Goal: Task Accomplishment & Management: Manage account settings

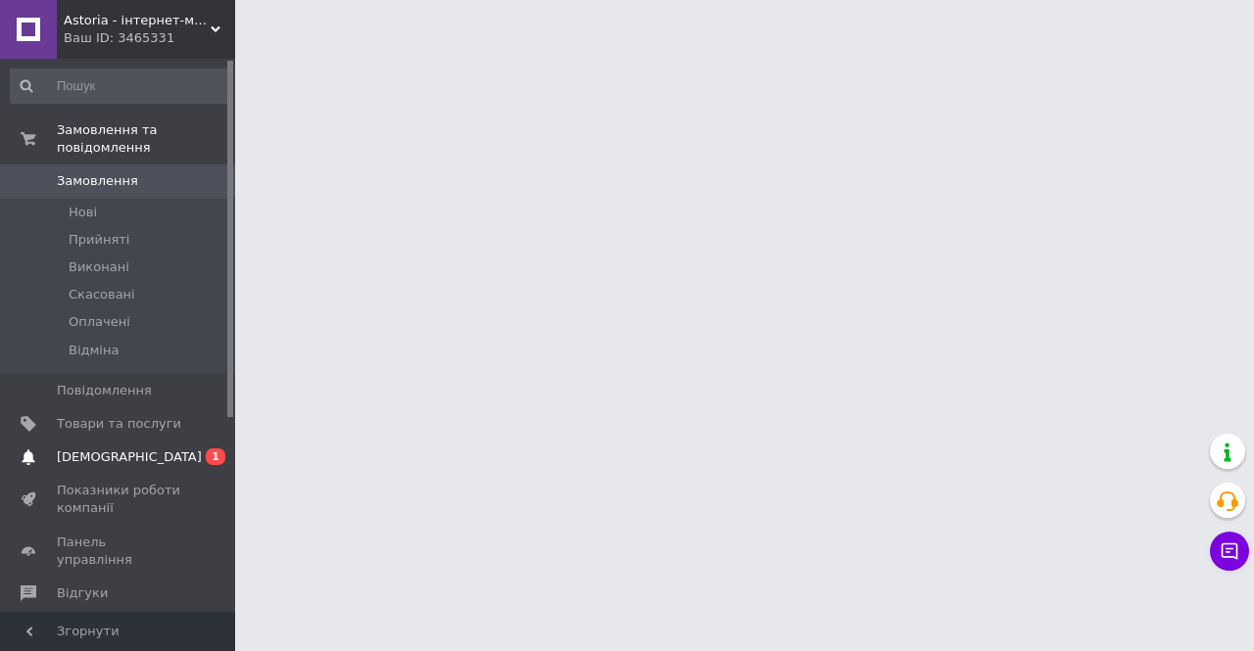
click at [119, 449] on span "[DEMOGRAPHIC_DATA]" at bounding box center [129, 458] width 145 height 18
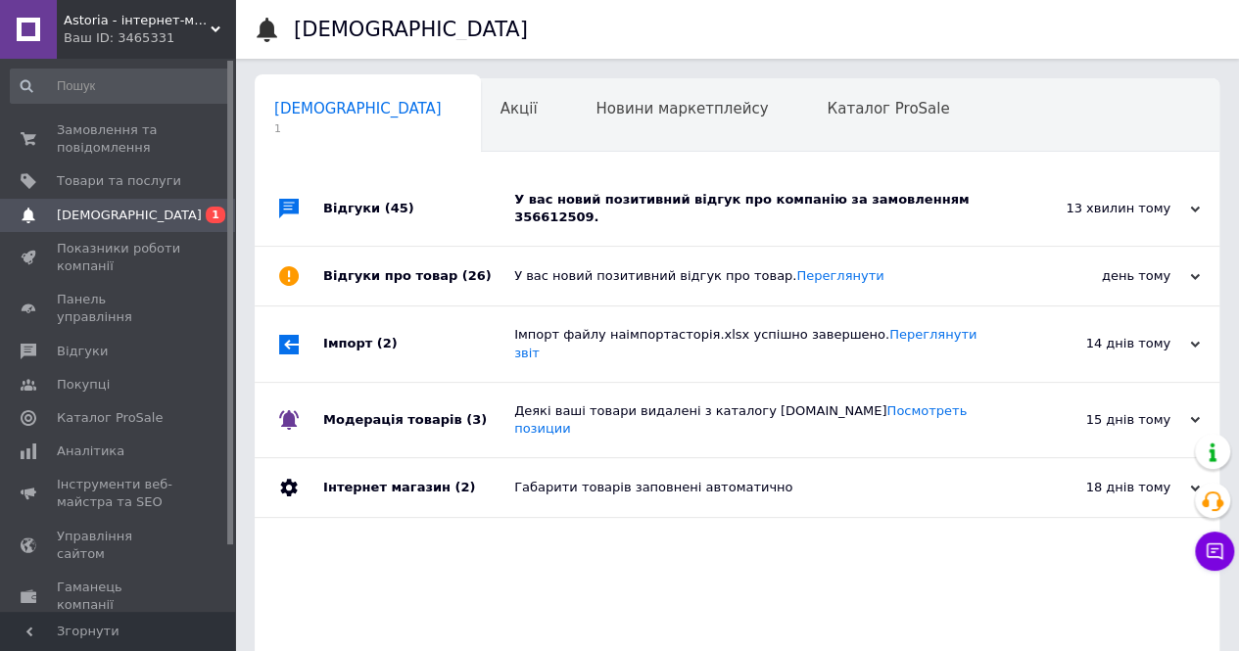
scroll to position [0, 6]
click at [595, 165] on div "Сповіщення 1 Акції 0 Новини маркетплейсу 0 Каталог ProSale 0 Навчання та заходи…" at bounding box center [737, 423] width 965 height 690
click at [598, 180] on div "У вас новий позитивний відгук про компанію за замовленням 356612509." at bounding box center [759, 208] width 490 height 74
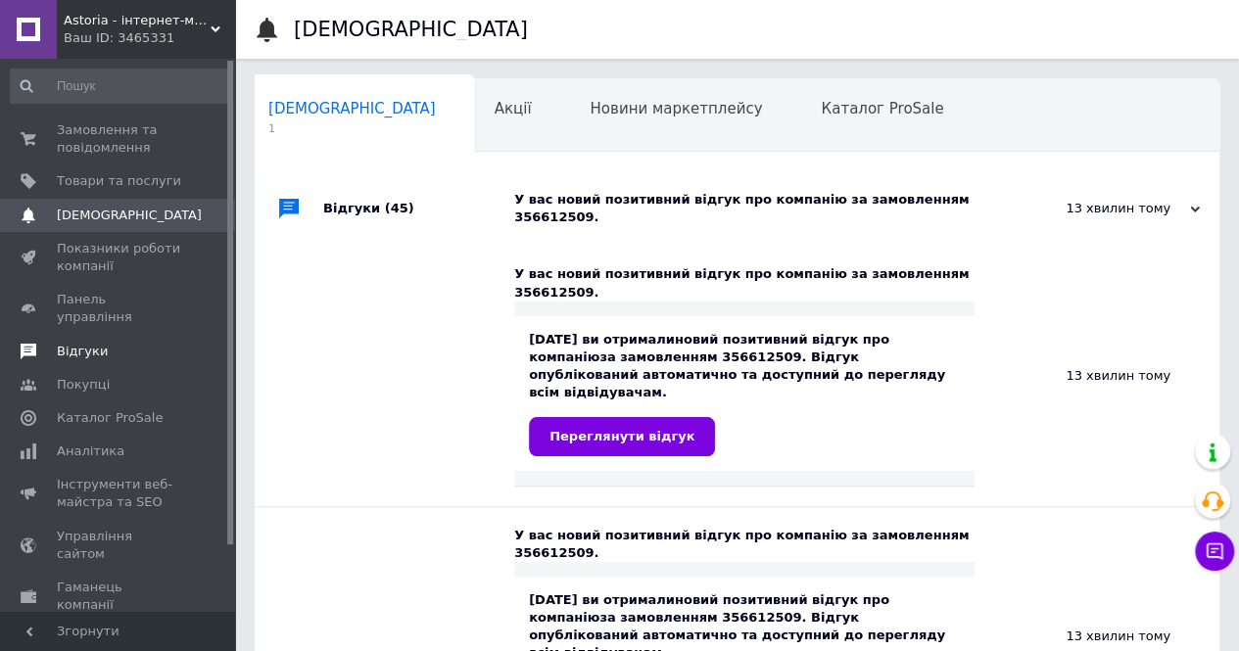
click at [118, 343] on span "Відгуки" at bounding box center [119, 352] width 124 height 18
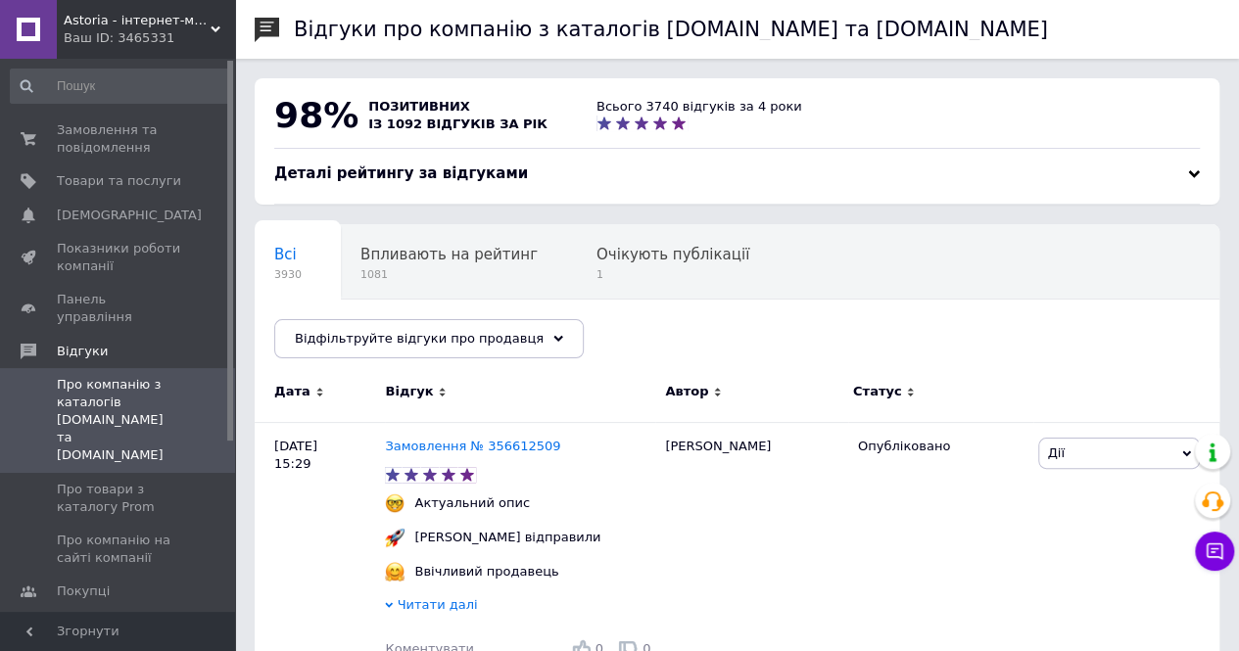
scroll to position [294, 0]
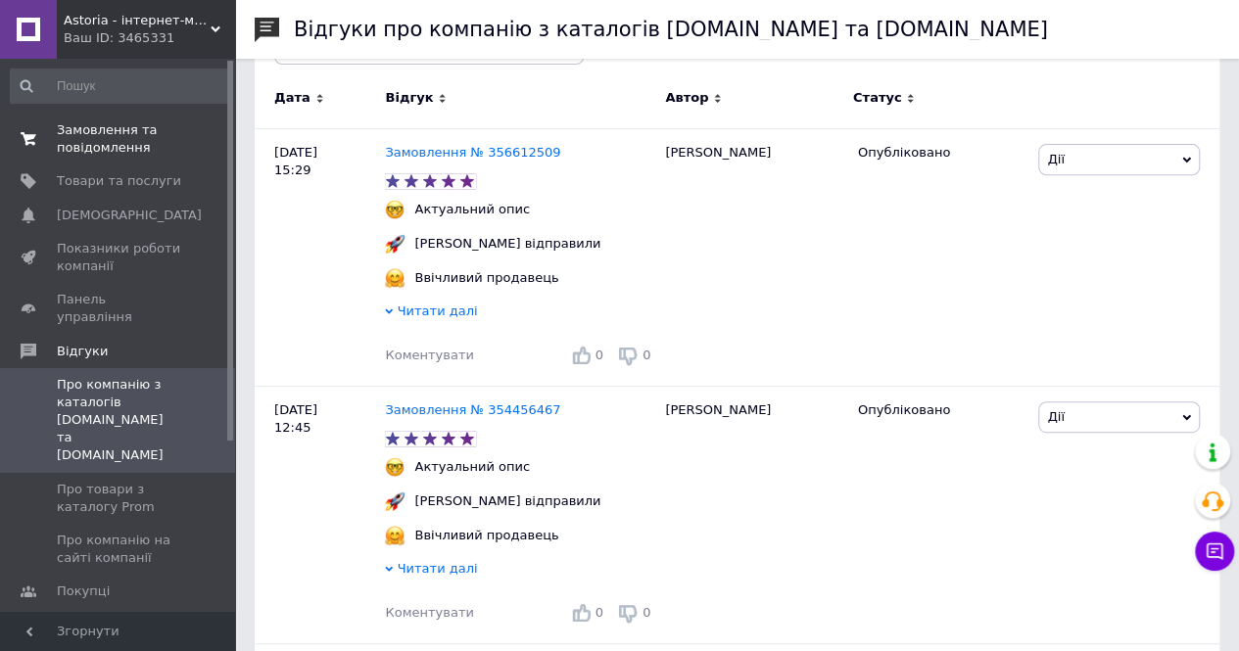
click at [161, 128] on span "Замовлення та повідомлення" at bounding box center [119, 138] width 124 height 35
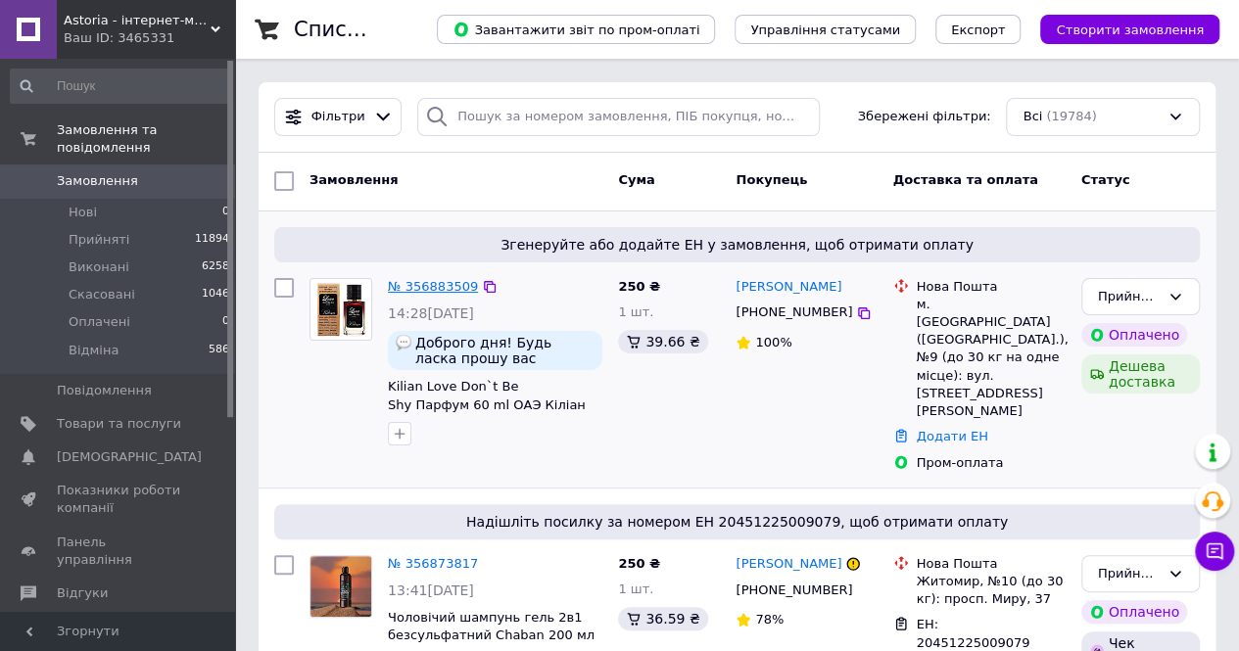
click at [406, 281] on link "№ 356883509" at bounding box center [433, 286] width 90 height 15
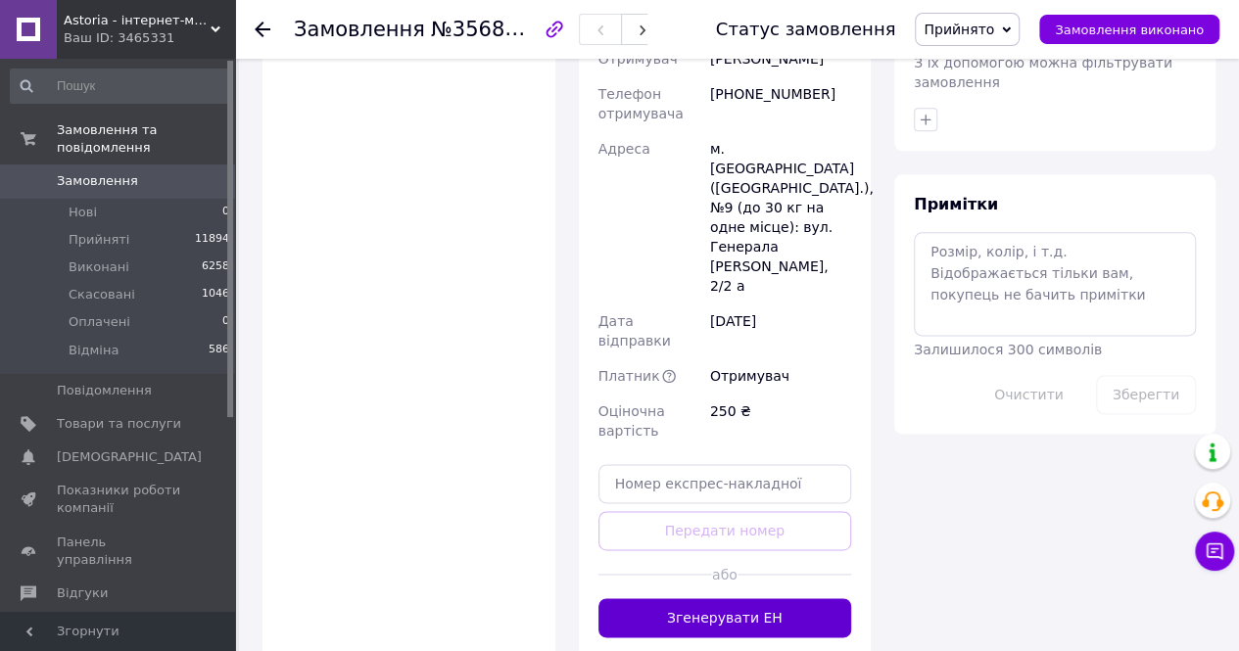
click at [751, 598] on button "Згенерувати ЕН" at bounding box center [725, 617] width 254 height 39
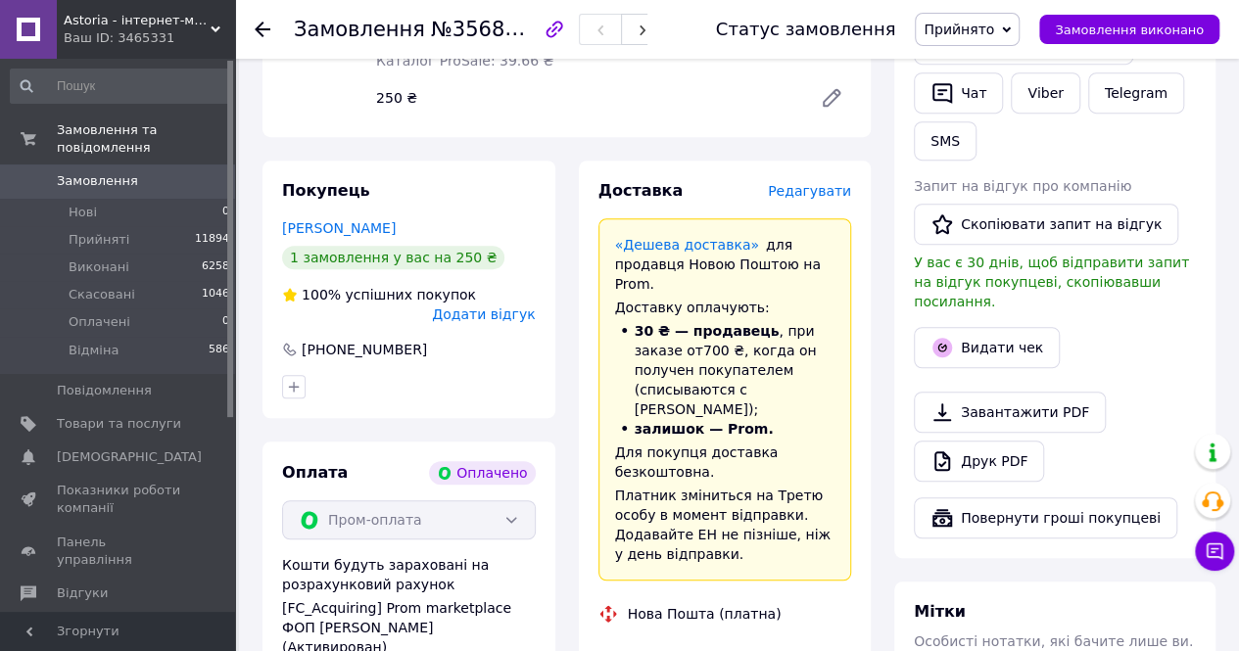
scroll to position [588, 0]
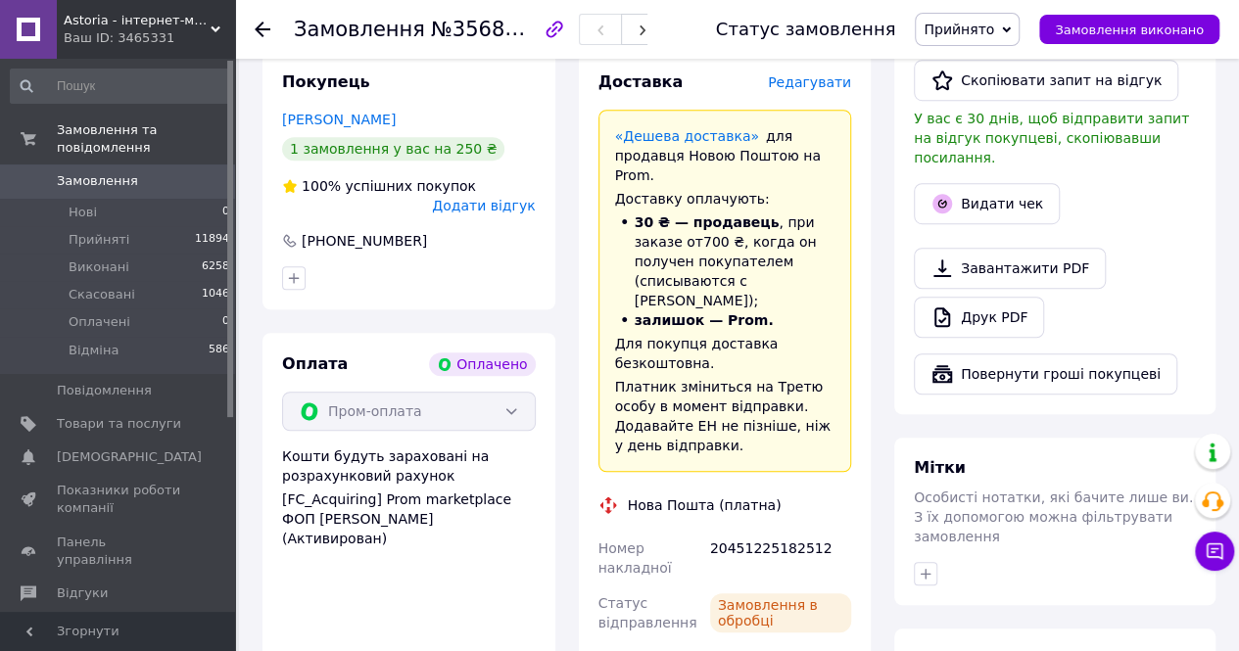
click at [772, 531] on div "20451225182512" at bounding box center [780, 558] width 149 height 55
copy div "20451225182512"
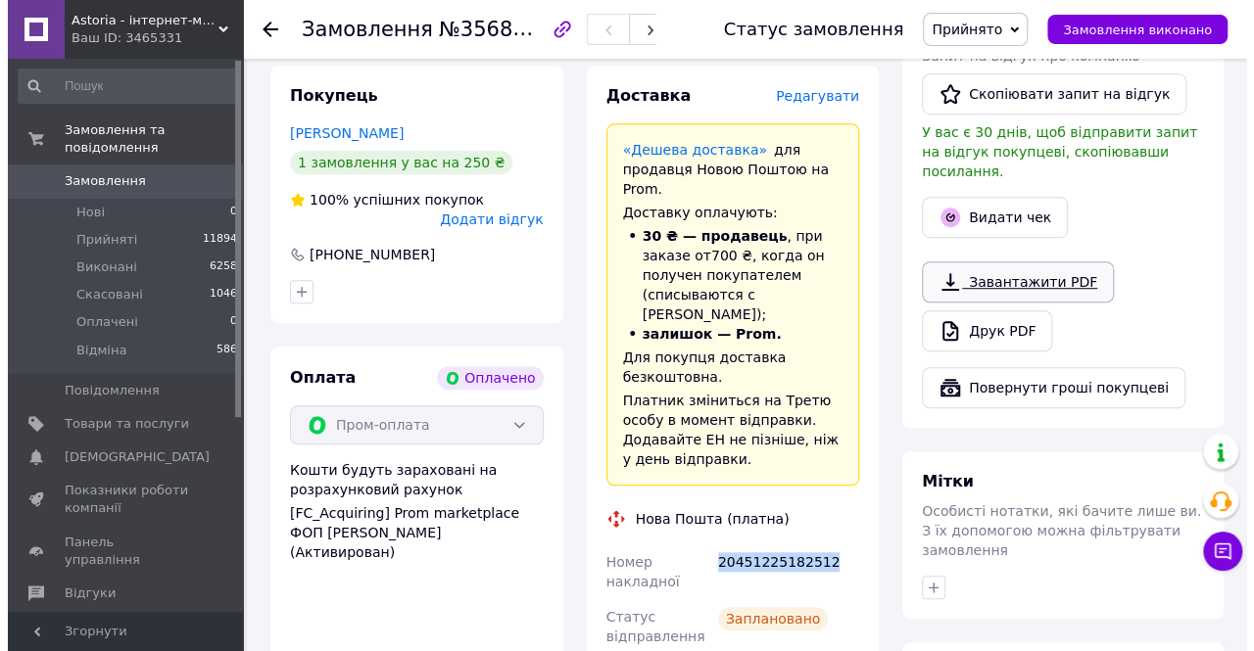
scroll to position [490, 0]
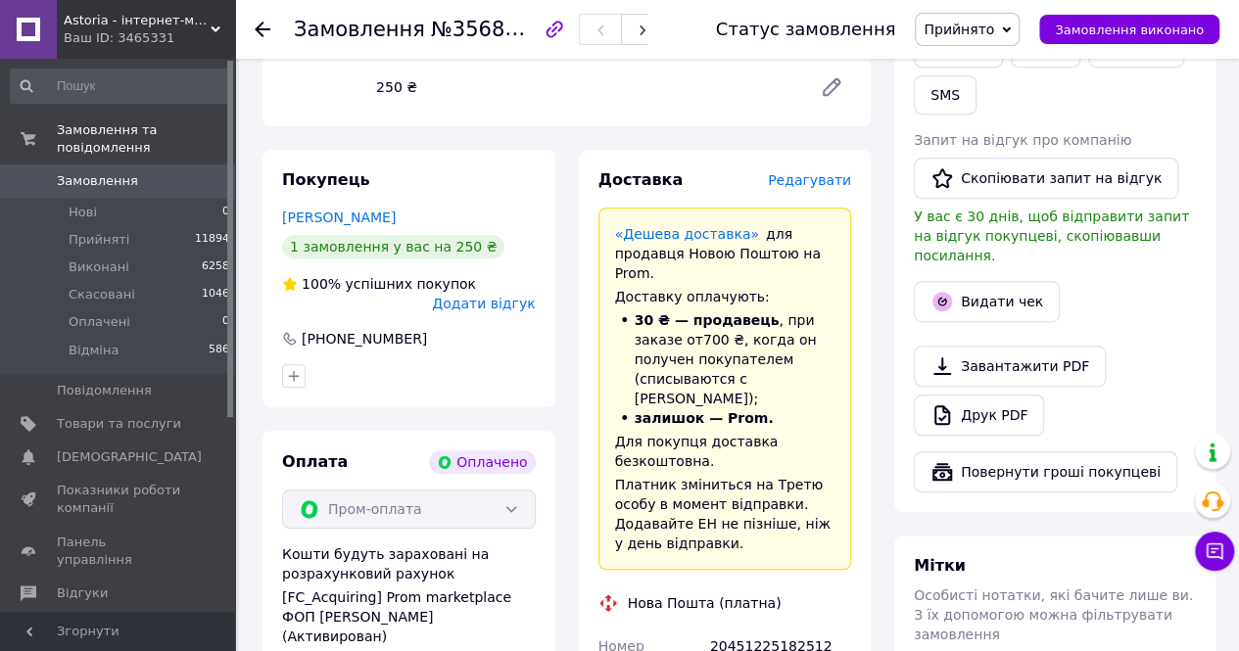
click at [992, 302] on div "Видати чек" at bounding box center [1055, 301] width 290 height 49
click at [992, 286] on button "Видати чек" at bounding box center [987, 301] width 146 height 41
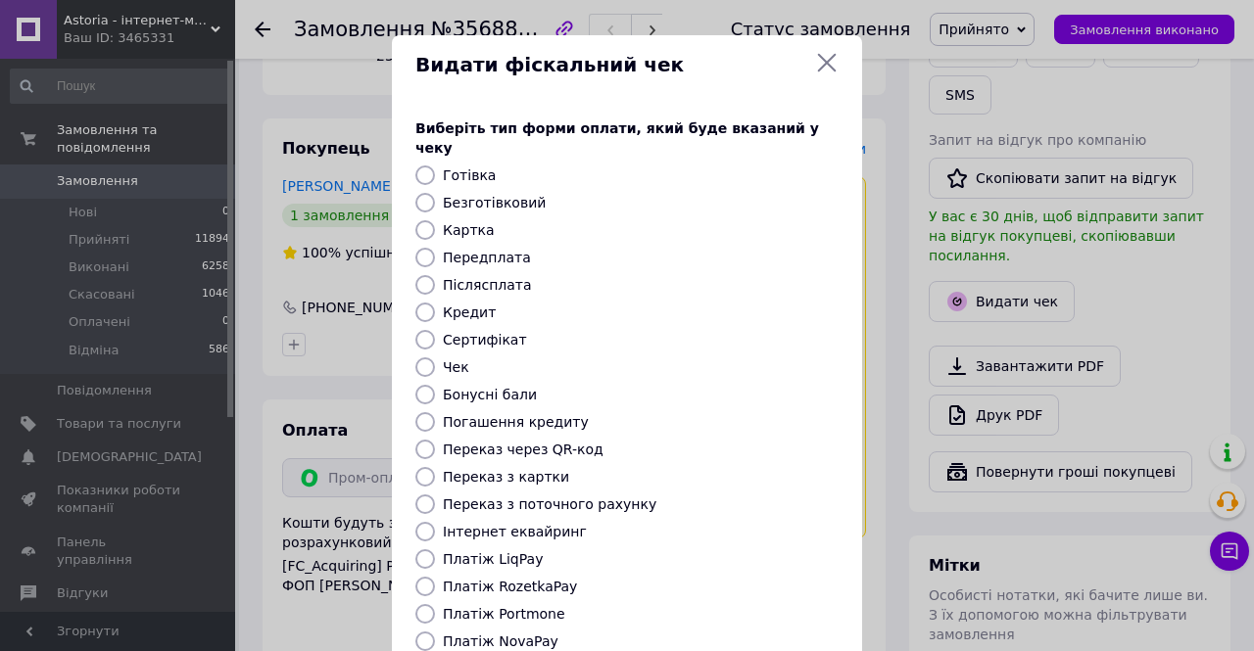
click at [537, 579] on label "Платіж RozetkaPay" at bounding box center [510, 587] width 134 height 16
click at [435, 577] on input "Платіж RozetkaPay" at bounding box center [425, 587] width 20 height 20
radio input "true"
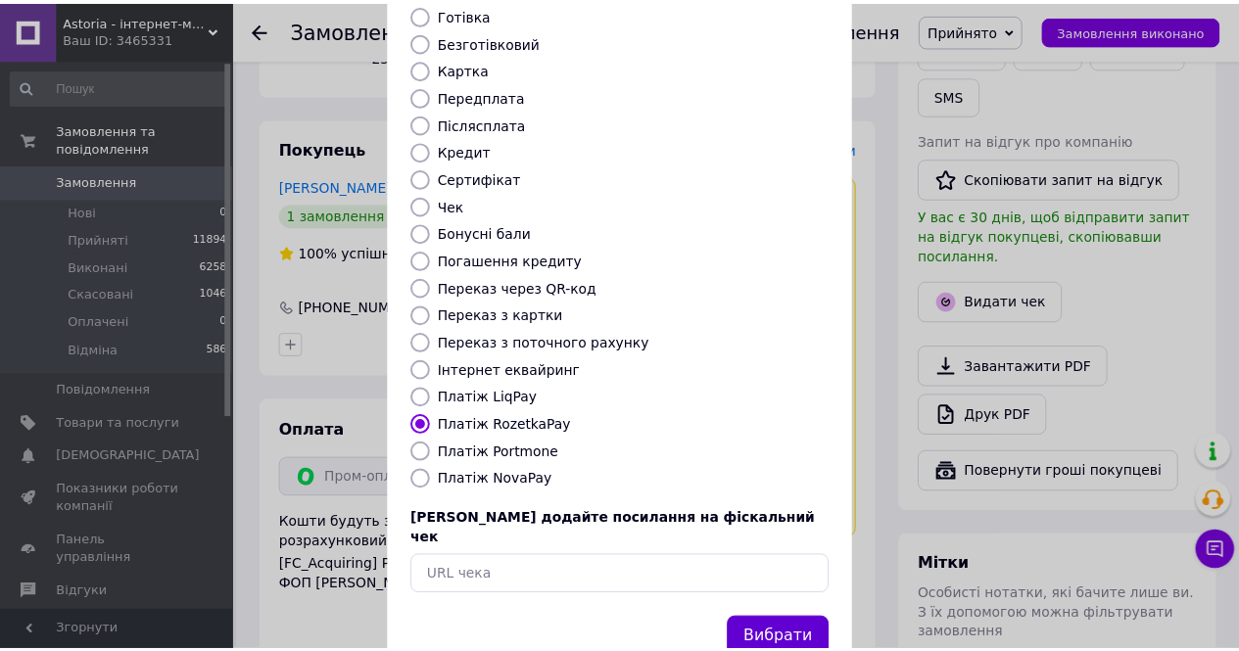
scroll to position [188, 0]
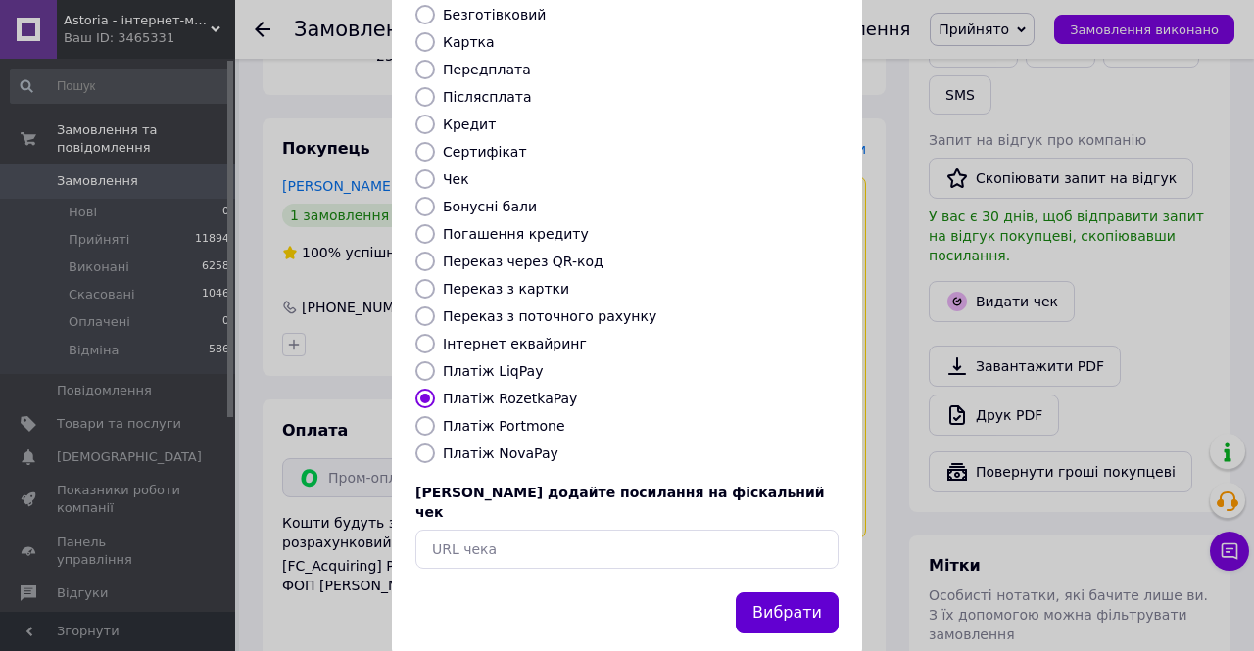
click at [801, 593] on button "Вибрати" at bounding box center [787, 614] width 103 height 42
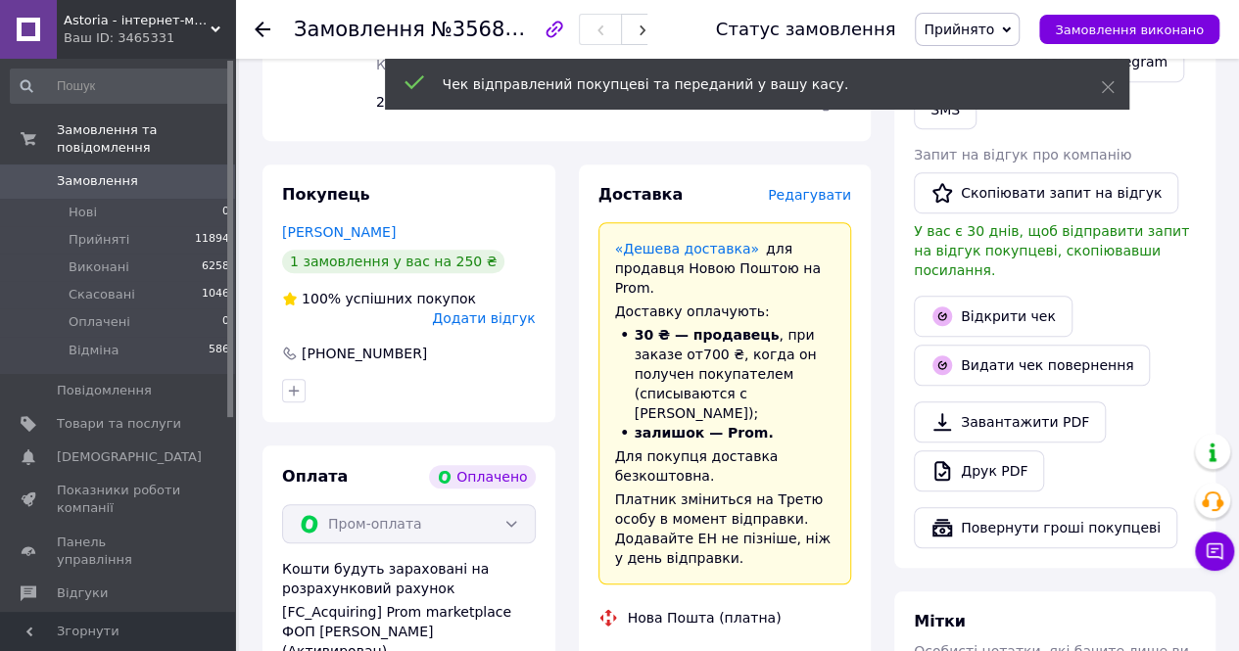
scroll to position [0, 0]
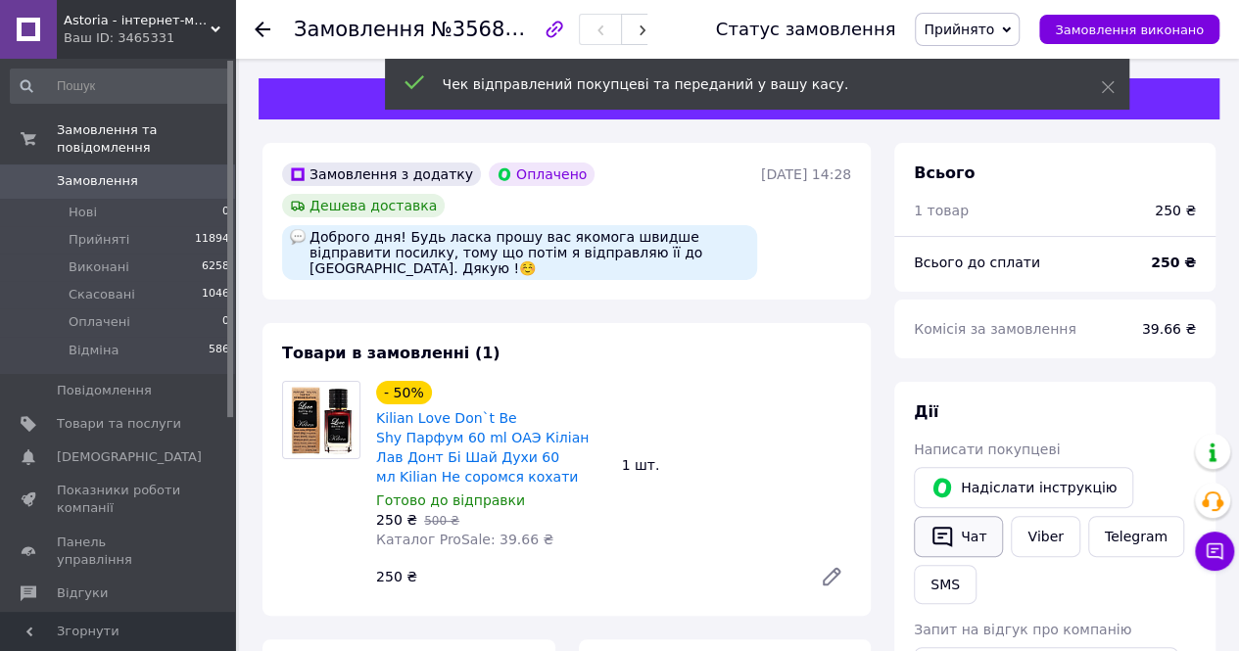
click at [966, 544] on button "Чат" at bounding box center [958, 536] width 89 height 41
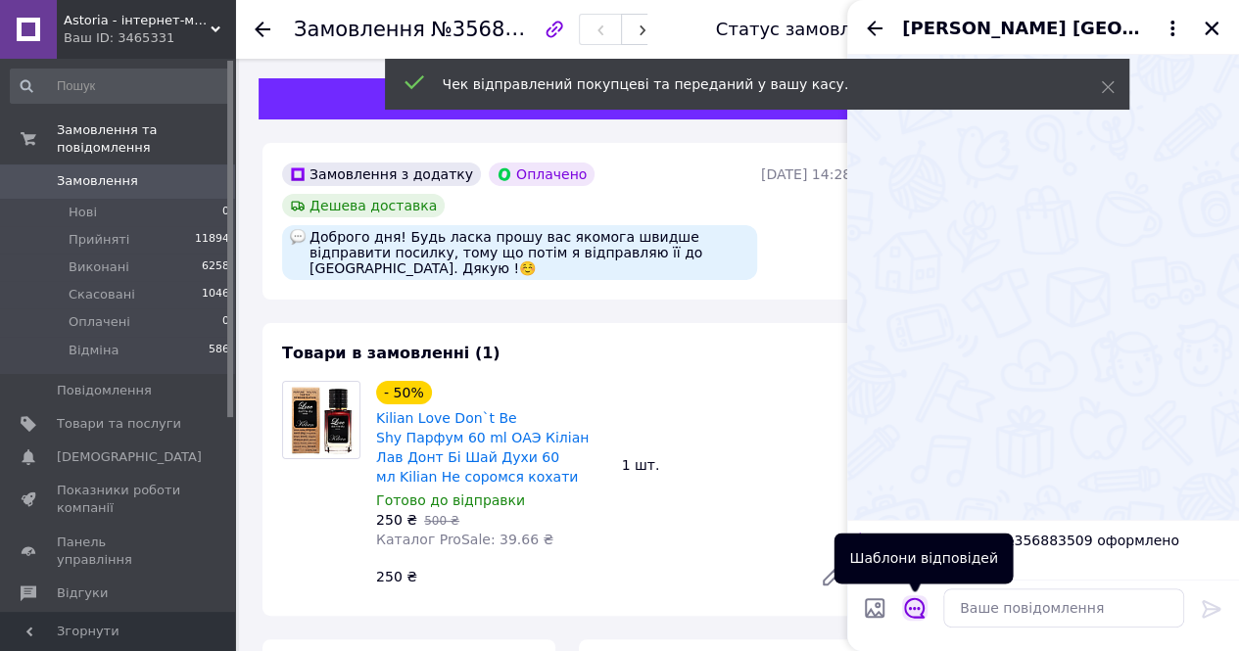
click at [925, 603] on button "Відкрити шаблони відповідей" at bounding box center [914, 607] width 25 height 25
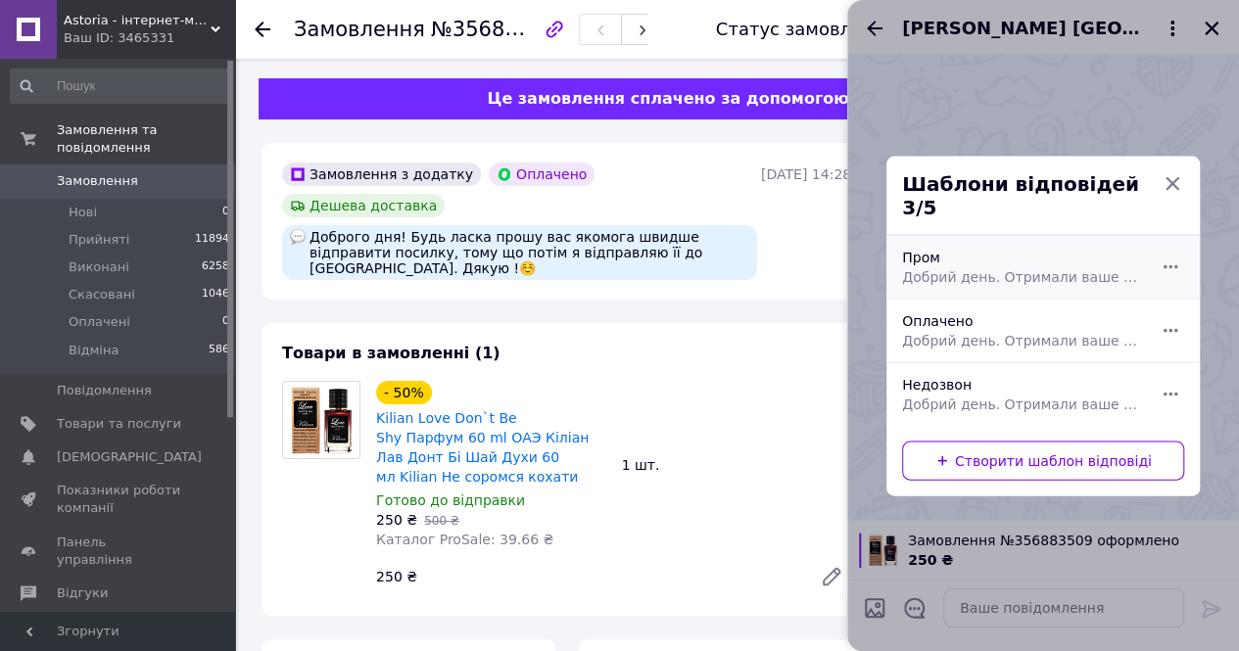
click at [1007, 274] on span "Добрий день. Отримали ваше замовлення на парфуми. Сьогодні відправимо) Накладна" at bounding box center [1021, 276] width 239 height 20
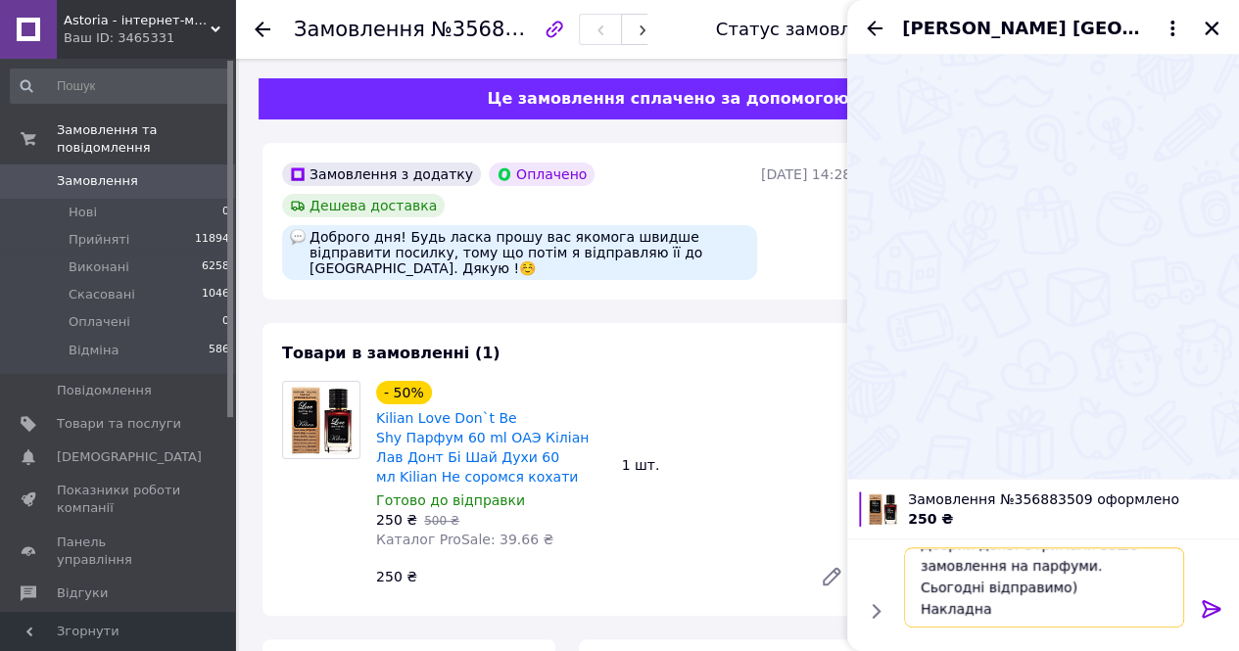
click at [1034, 604] on textarea "Добрий день. Отримали ваше замовлення на парфуми. Сьогодні відправимо) Накладна" at bounding box center [1044, 587] width 280 height 80
paste textarea "20451225182512"
type textarea "Добрий день. Отримали ваше замовлення на парфуми. Сьогодні відправимо) Накладна…"
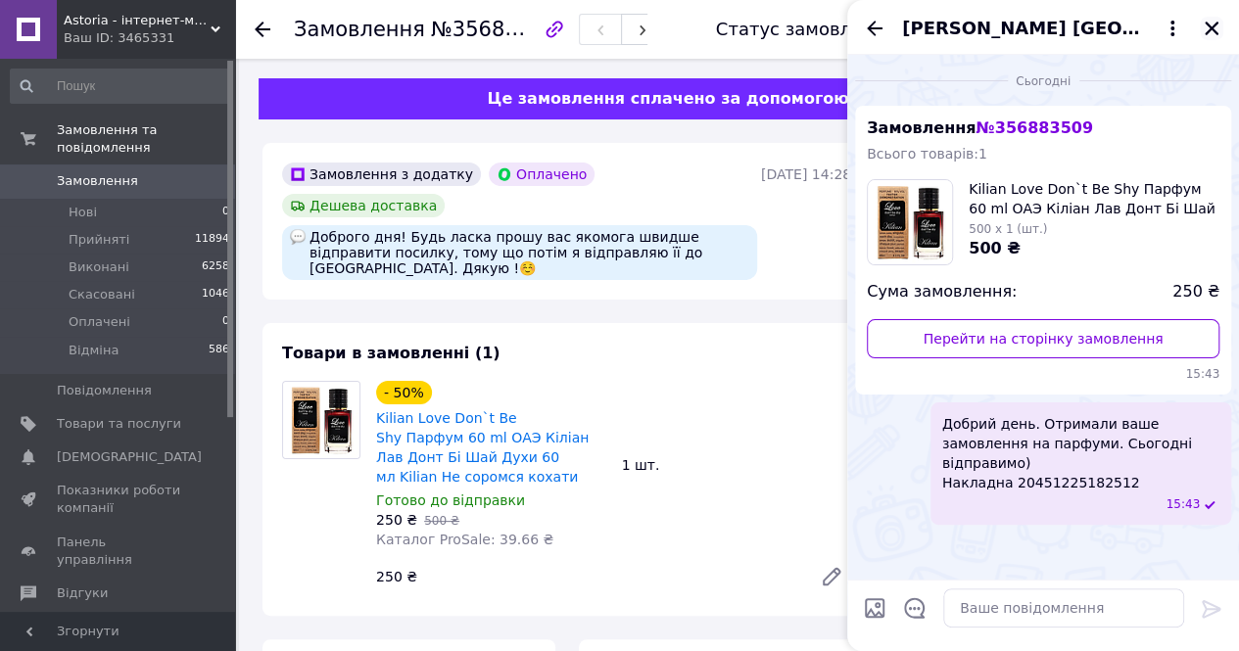
click at [1205, 24] on icon "Закрити" at bounding box center [1212, 29] width 18 height 18
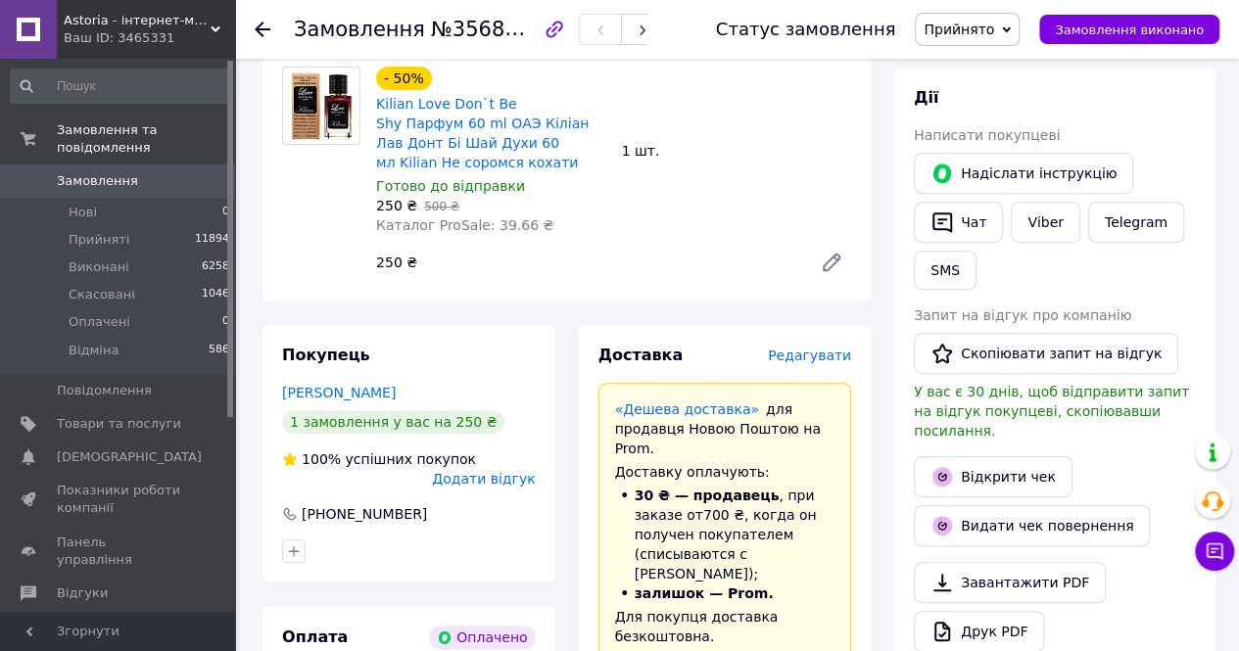
scroll to position [196, 0]
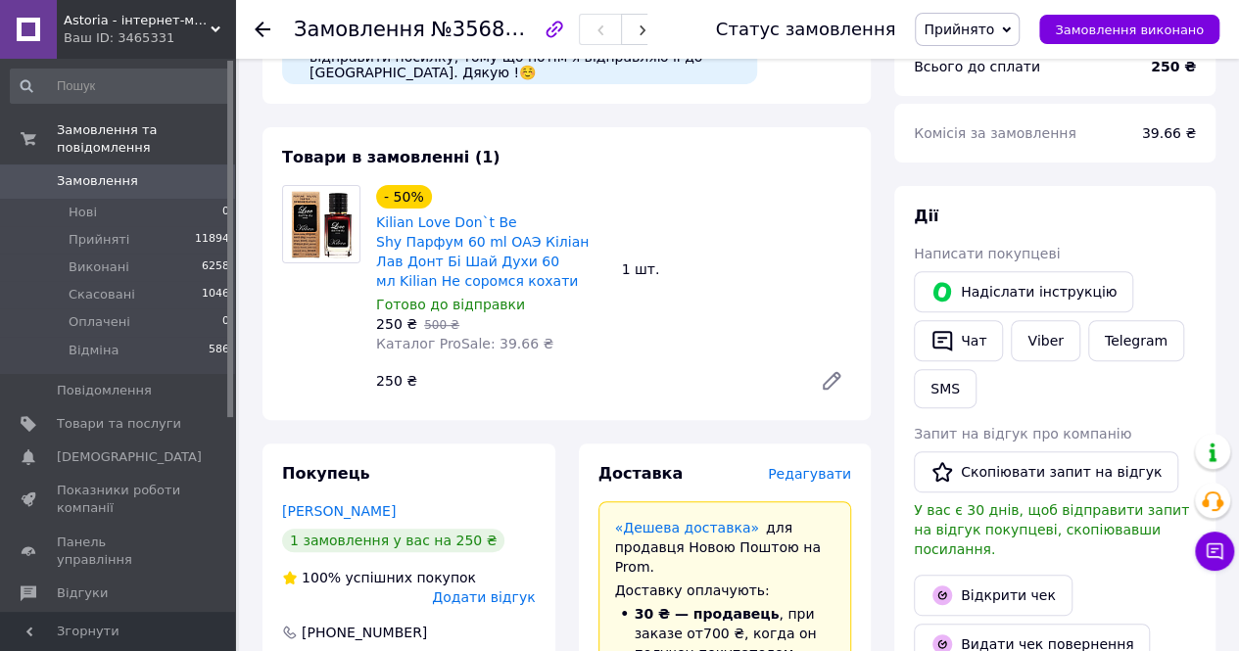
click at [164, 172] on span "Замовлення" at bounding box center [119, 181] width 124 height 18
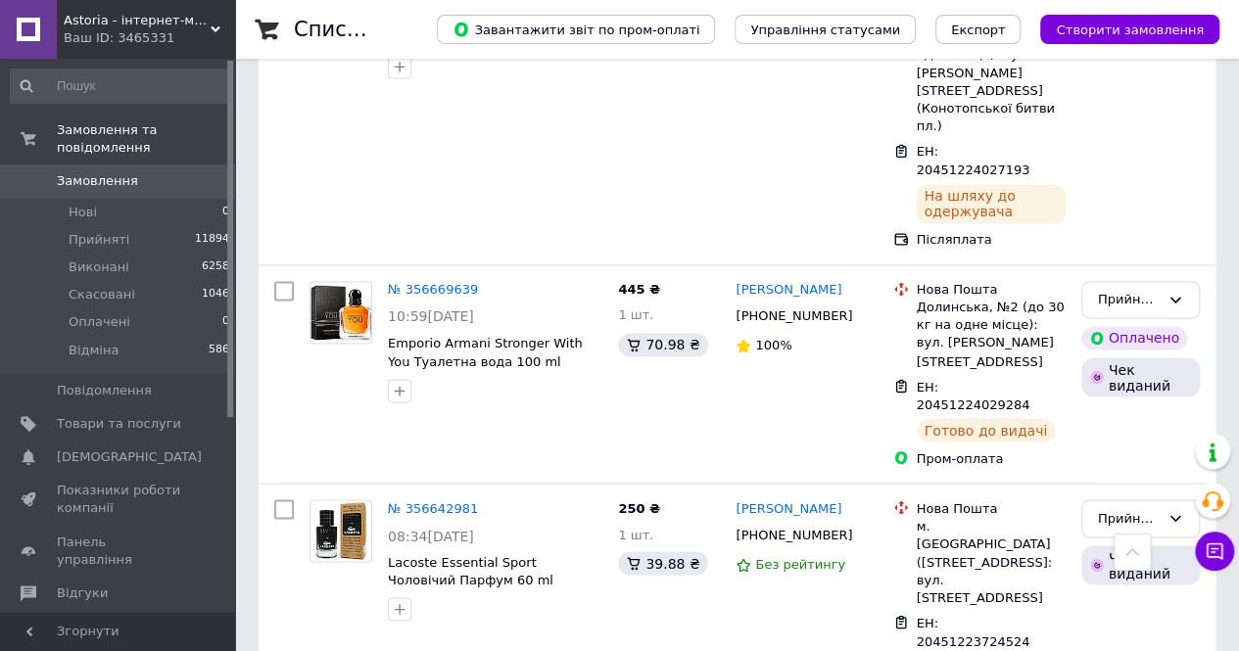
scroll to position [5289, 0]
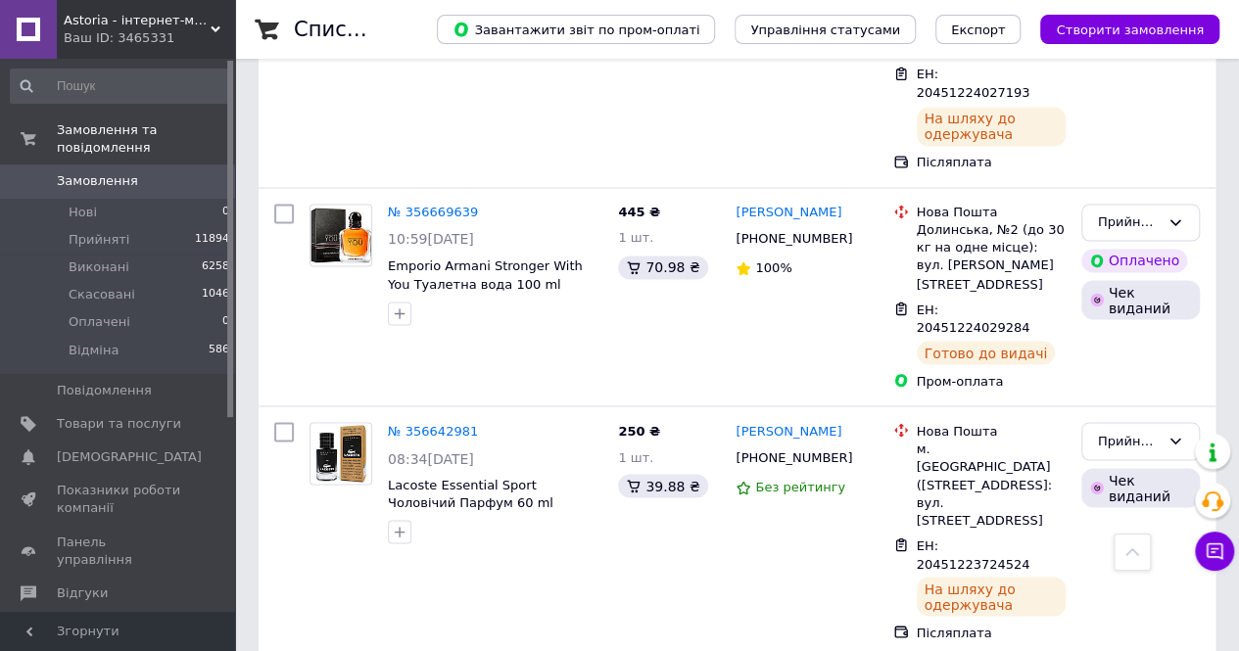
click at [196, 10] on div "Astoria - інтернет-магазин косметики та парфумерії Ваш ID: 3465331" at bounding box center [146, 29] width 178 height 59
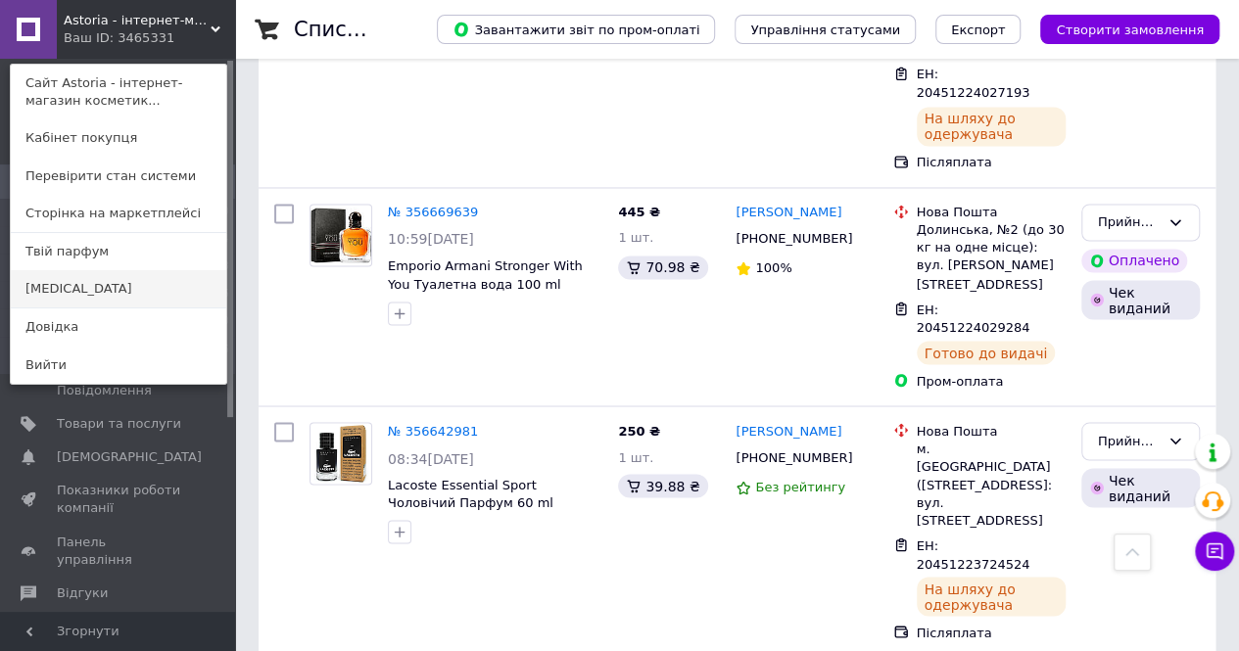
click at [123, 270] on link "[MEDICAL_DATA]" at bounding box center [118, 288] width 215 height 37
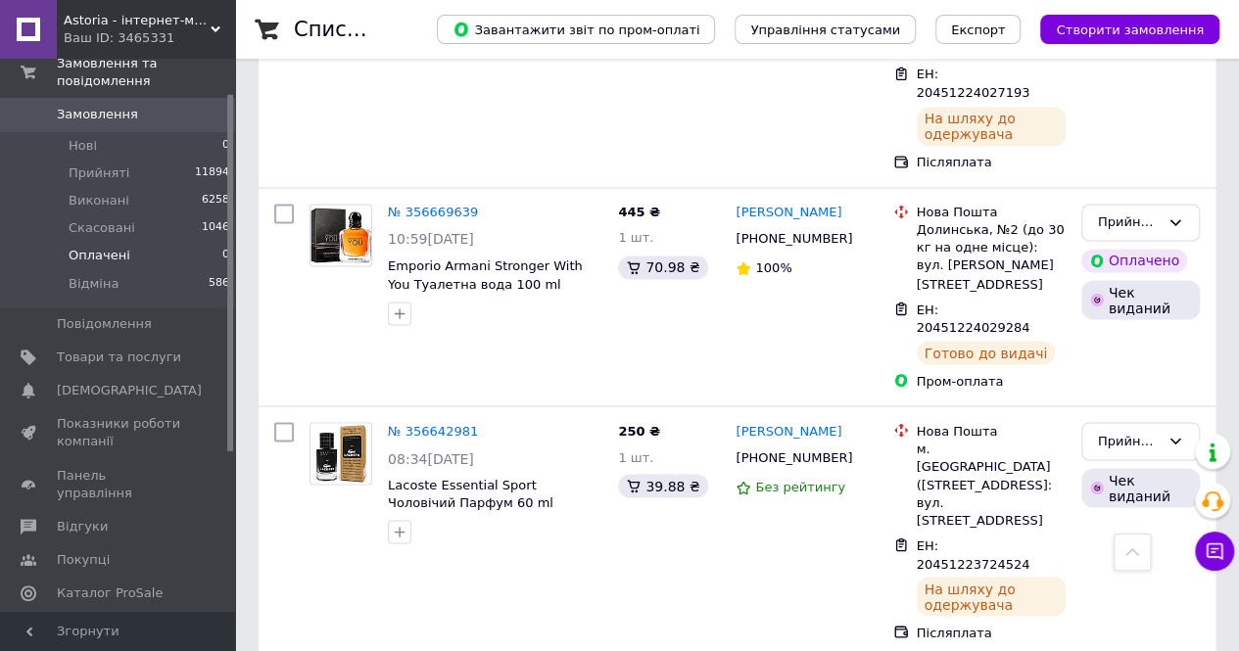
scroll to position [98, 0]
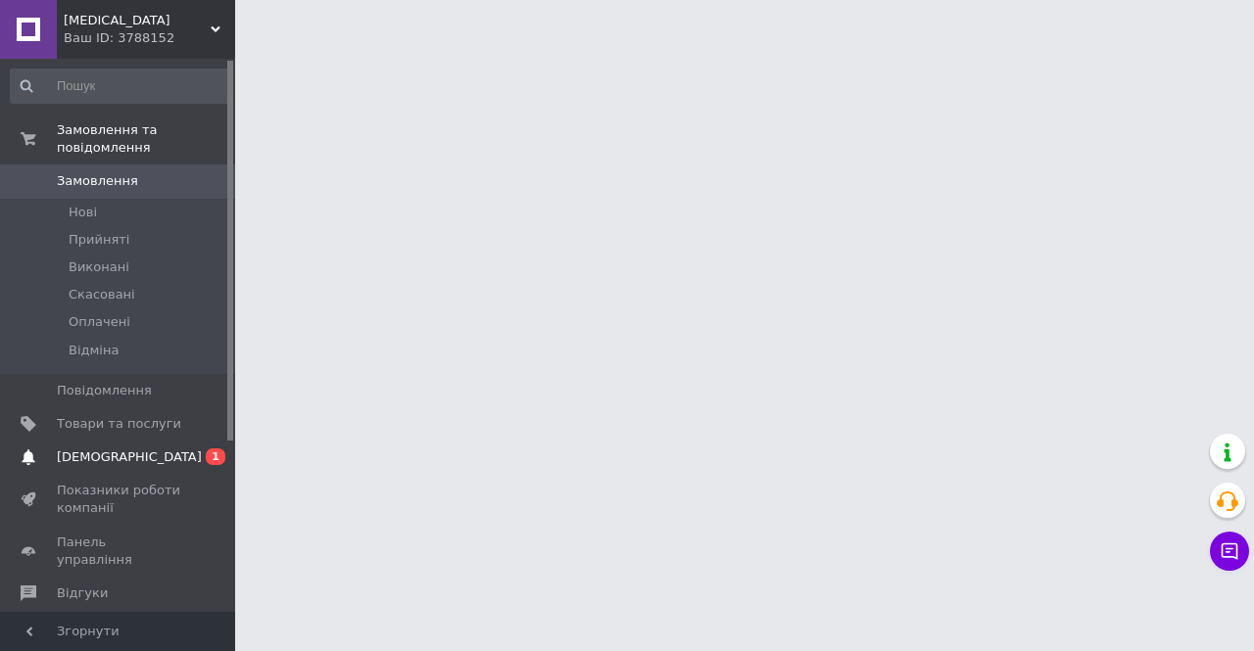
click at [173, 449] on span "[DEMOGRAPHIC_DATA]" at bounding box center [119, 458] width 124 height 18
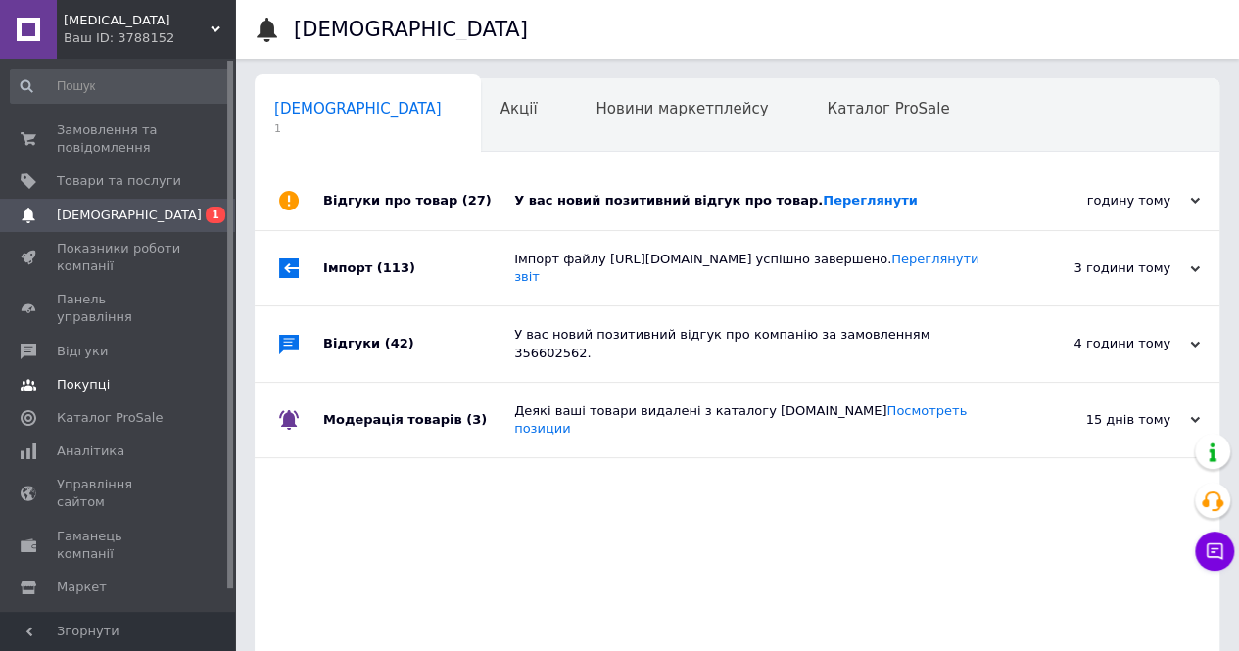
scroll to position [0, 6]
click at [494, 203] on div "Відгуки про товар (27)" at bounding box center [418, 200] width 191 height 59
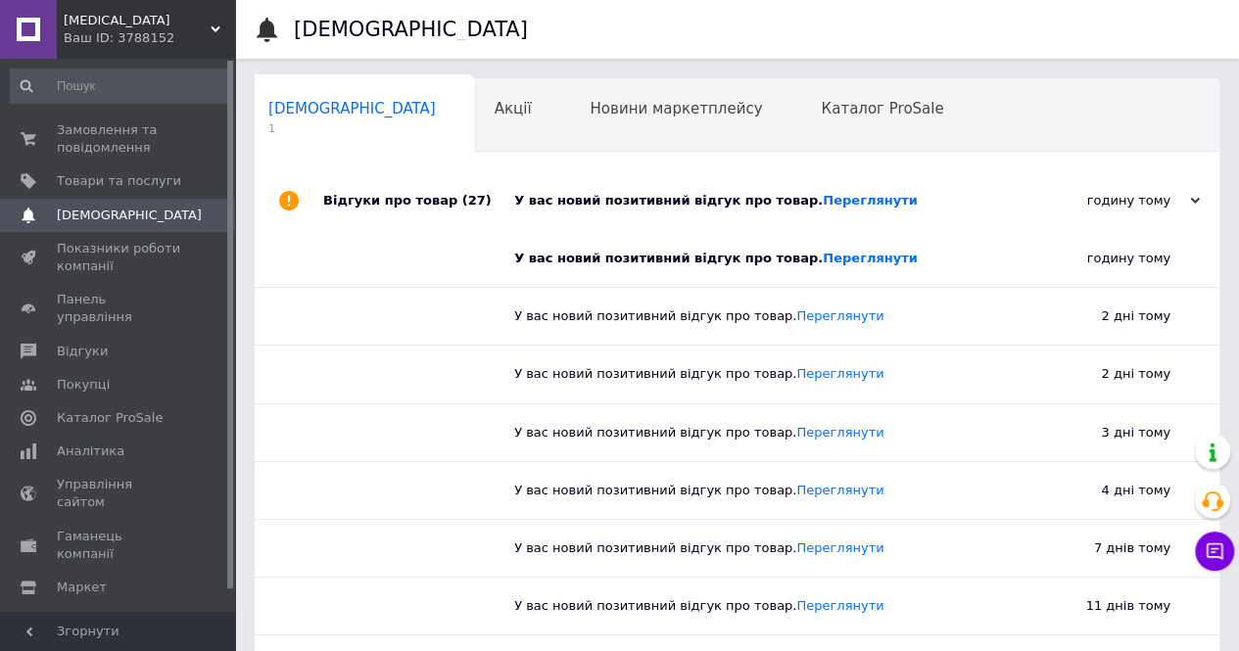
click at [495, 205] on div "Відгуки про товар (27)" at bounding box center [418, 200] width 191 height 59
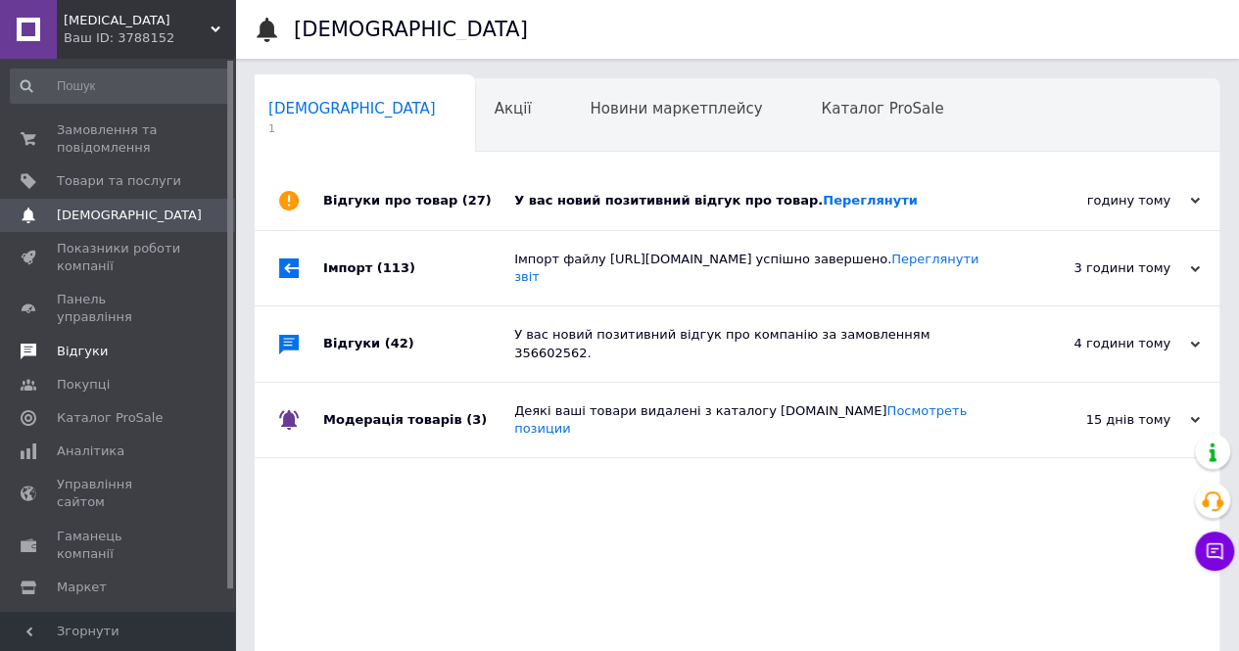
click at [94, 343] on span "Відгуки" at bounding box center [82, 352] width 51 height 18
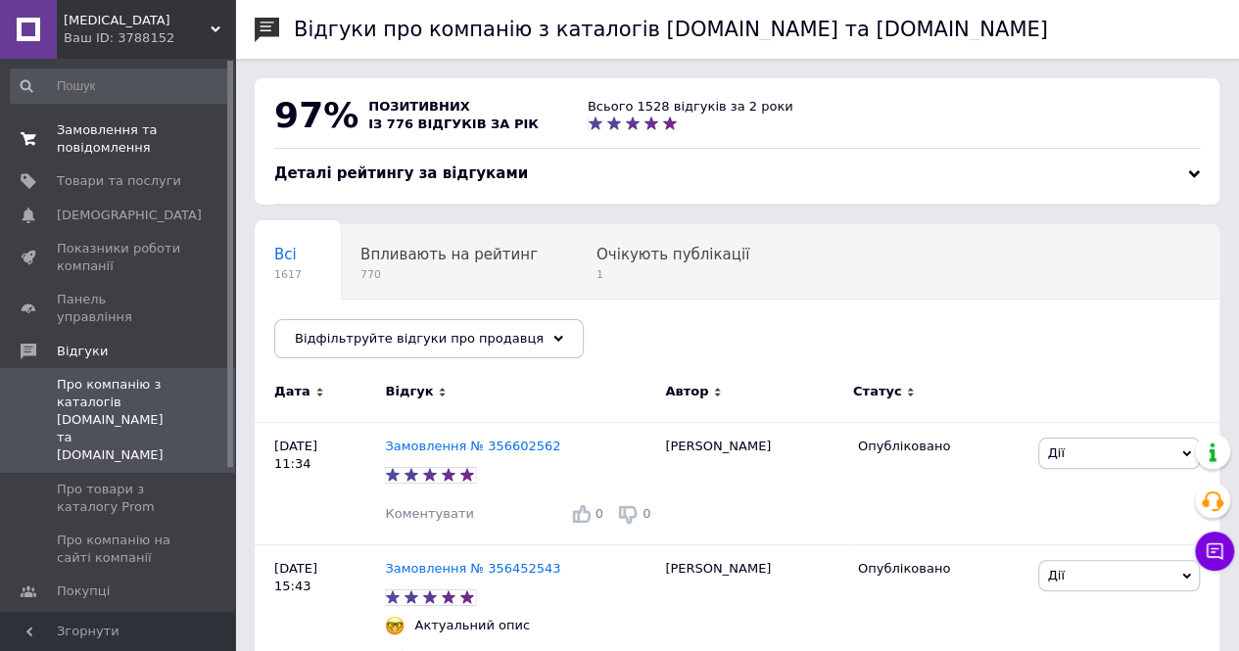
click at [108, 121] on span "Замовлення та повідомлення" at bounding box center [119, 138] width 124 height 35
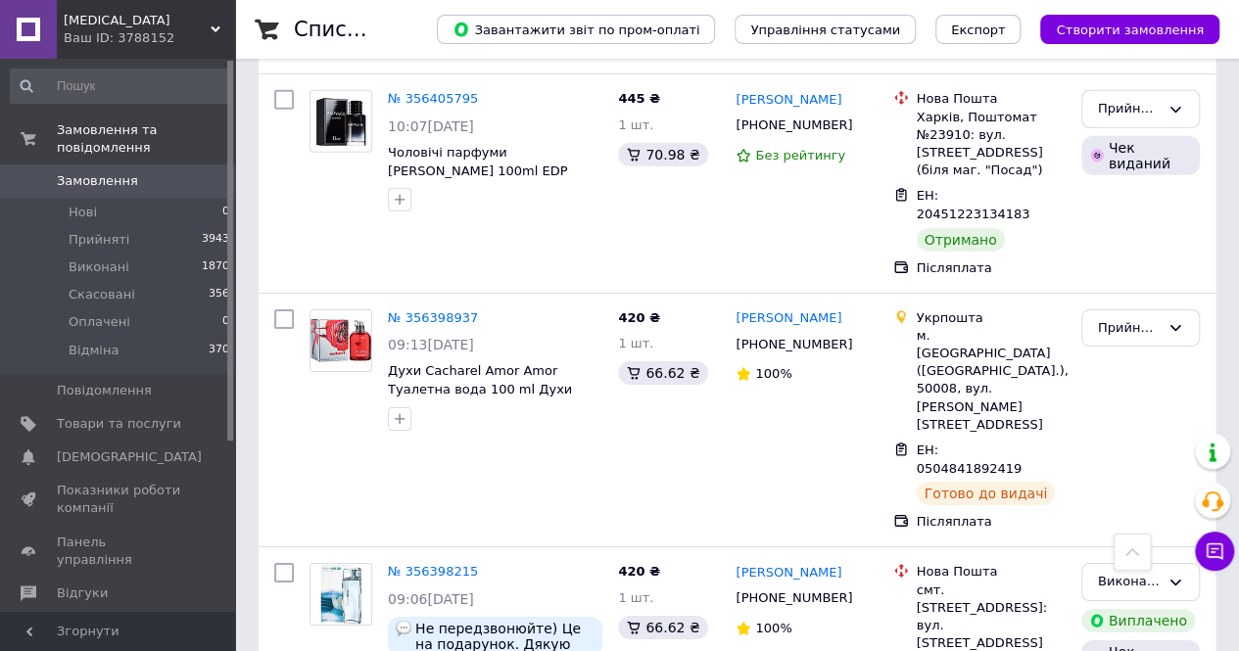
scroll to position [3036, 0]
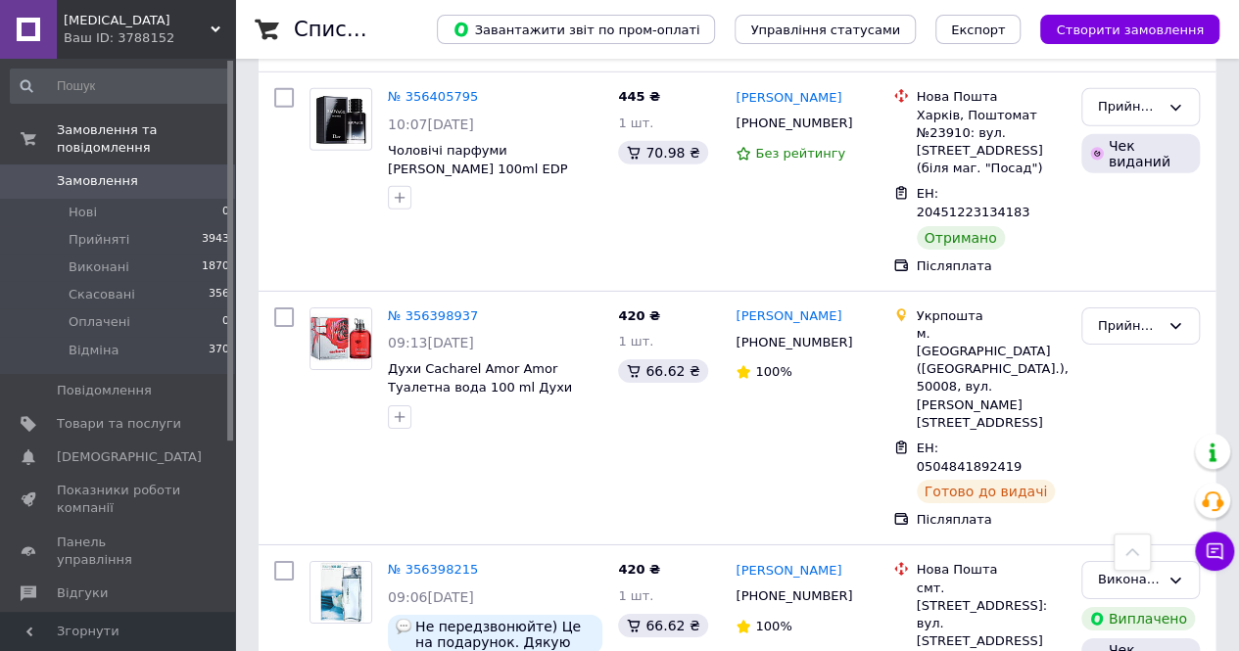
drag, startPoint x: 146, startPoint y: 19, endPoint x: 146, endPoint y: 161, distance: 142.0
click at [147, 18] on span "[MEDICAL_DATA]" at bounding box center [137, 21] width 147 height 18
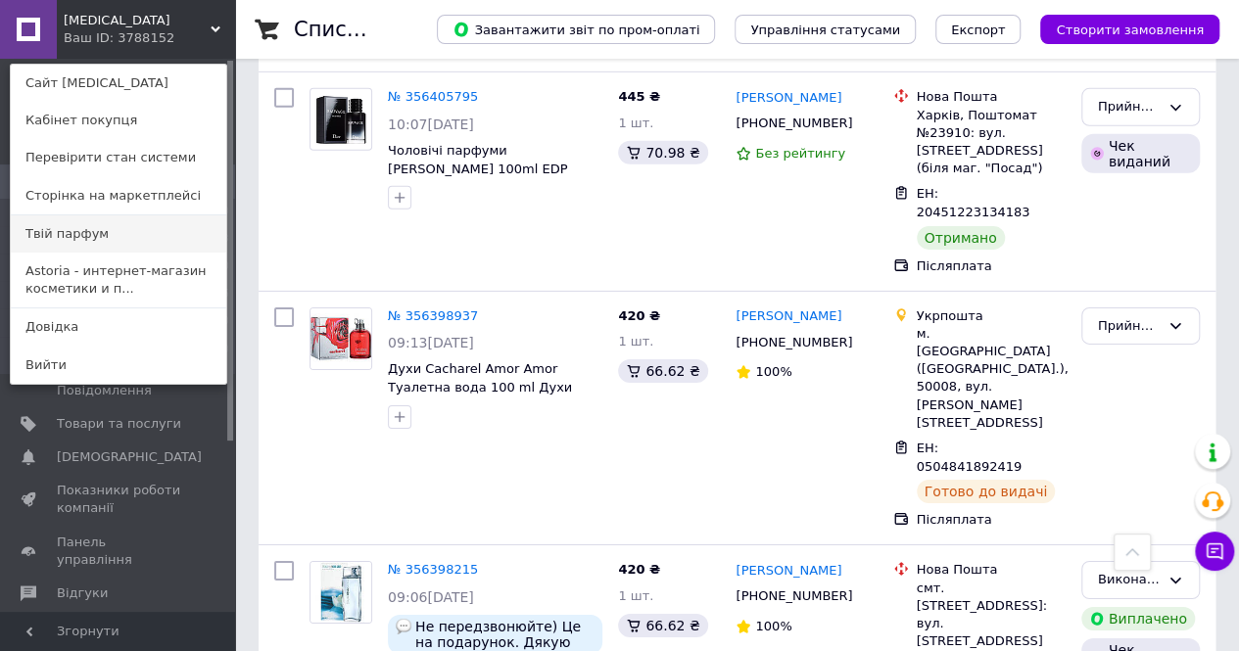
click at [129, 238] on link "Твій парфум" at bounding box center [118, 233] width 215 height 37
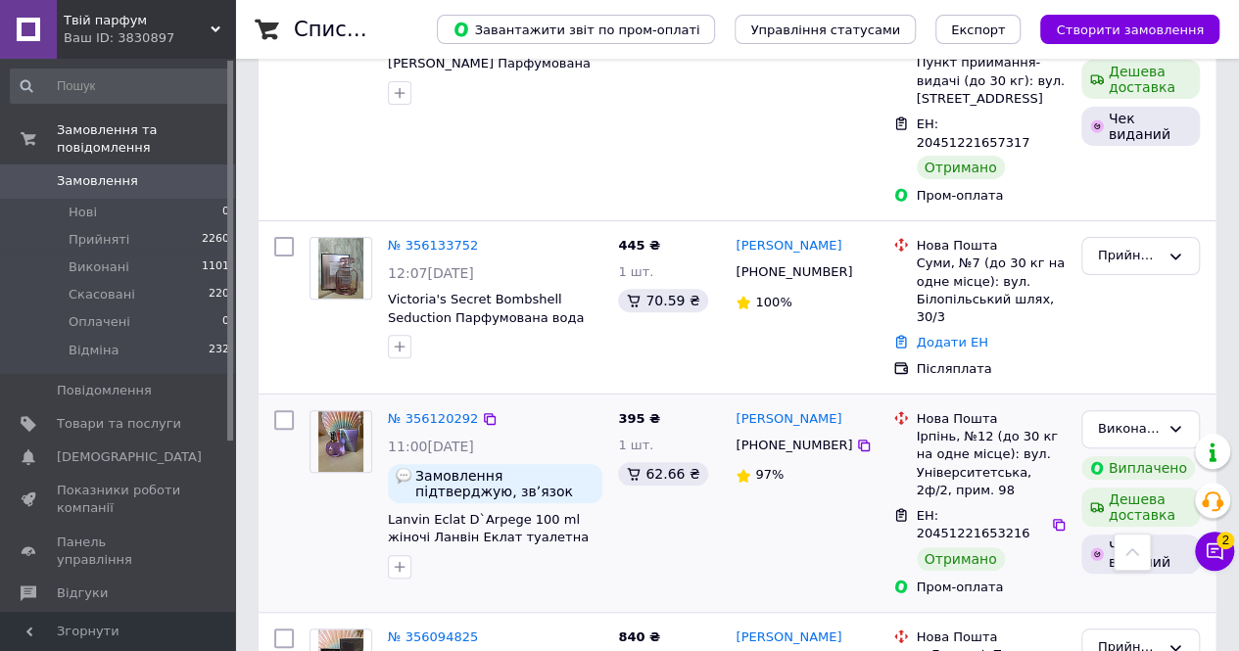
scroll to position [3918, 0]
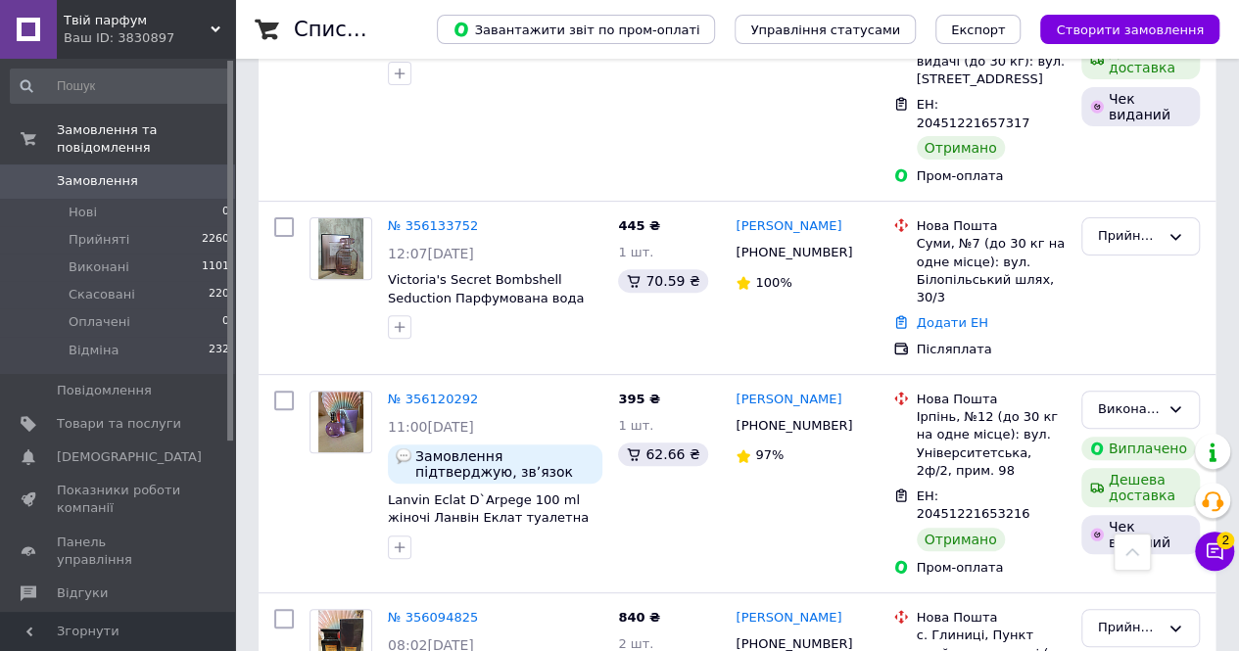
click at [147, 172] on span "Замовлення" at bounding box center [119, 181] width 124 height 18
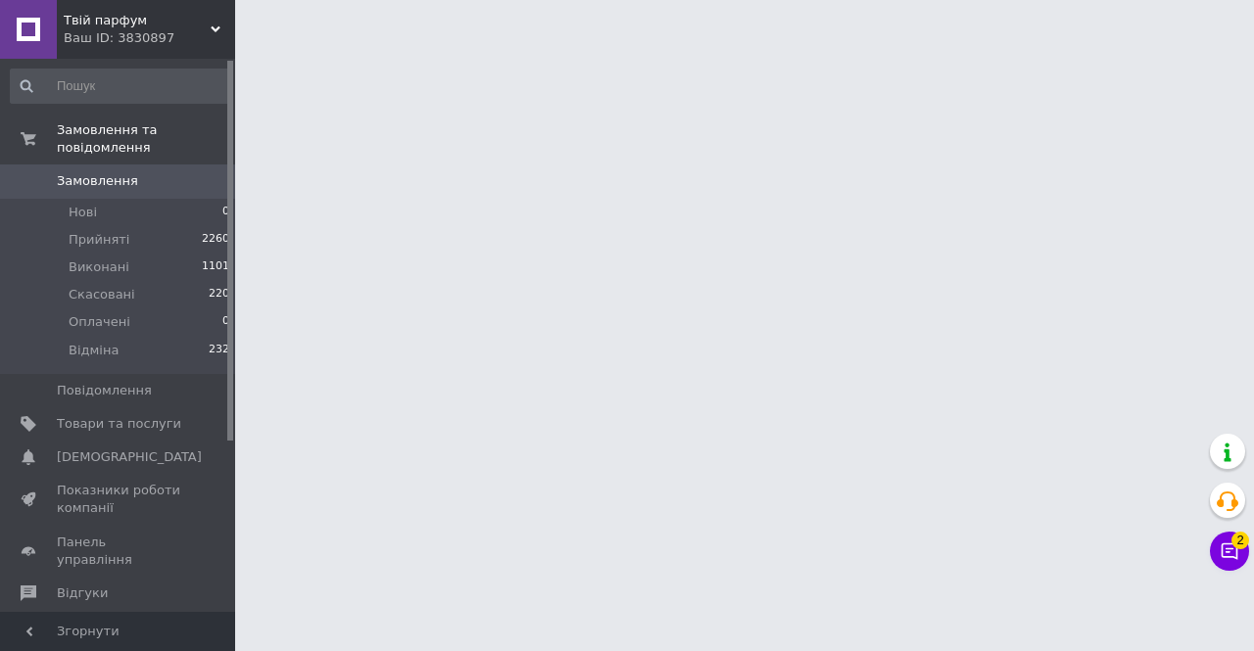
click at [181, 16] on span "Твій парфум" at bounding box center [137, 21] width 147 height 18
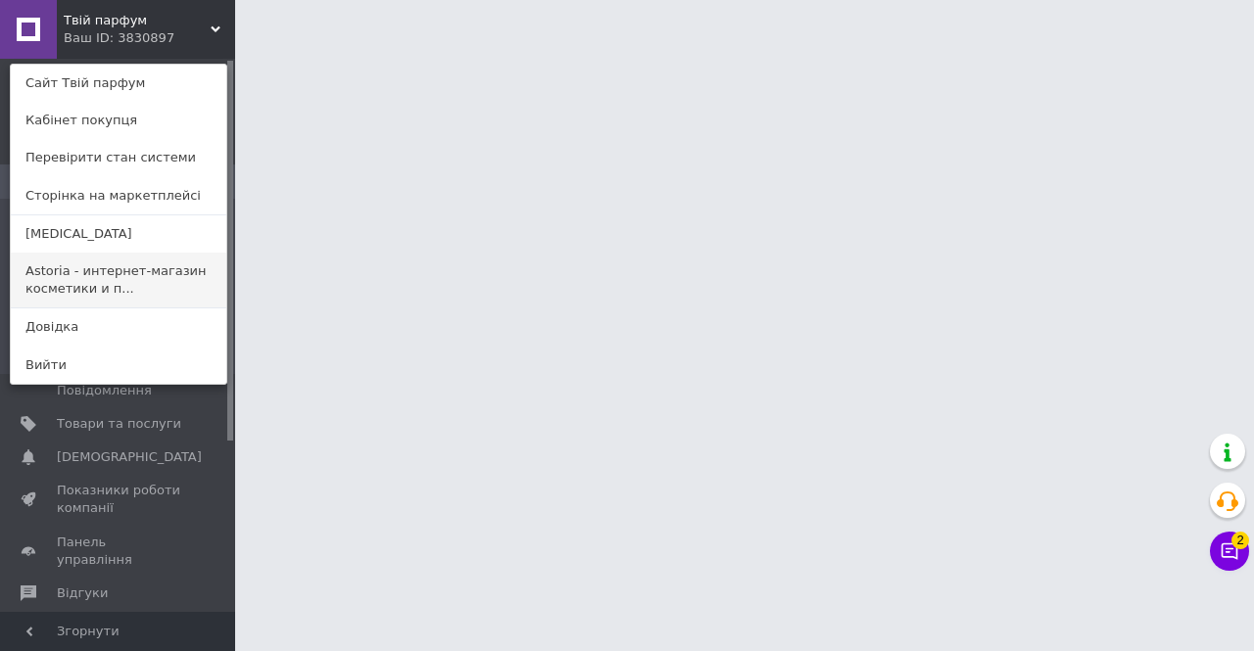
click at [110, 266] on link "Astoria - интернет-магазин косметики и п..." at bounding box center [118, 280] width 215 height 55
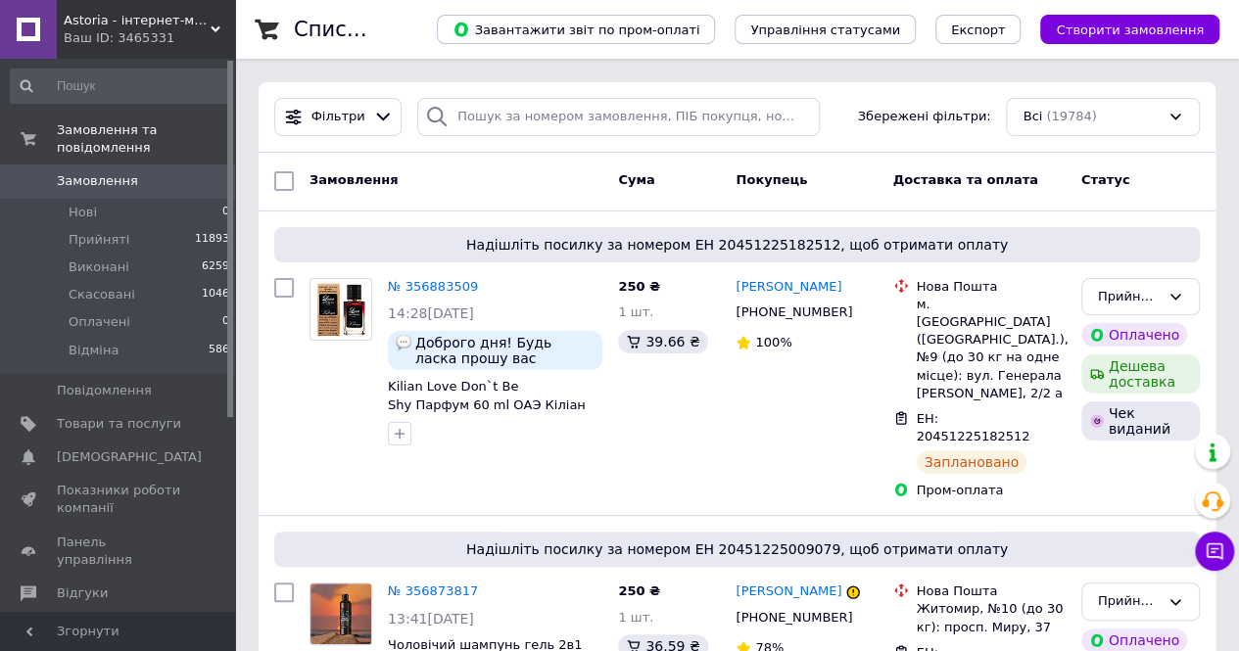
click at [180, 26] on span "Astoria - інтернет-магазин косметики та парфумерії" at bounding box center [137, 21] width 147 height 18
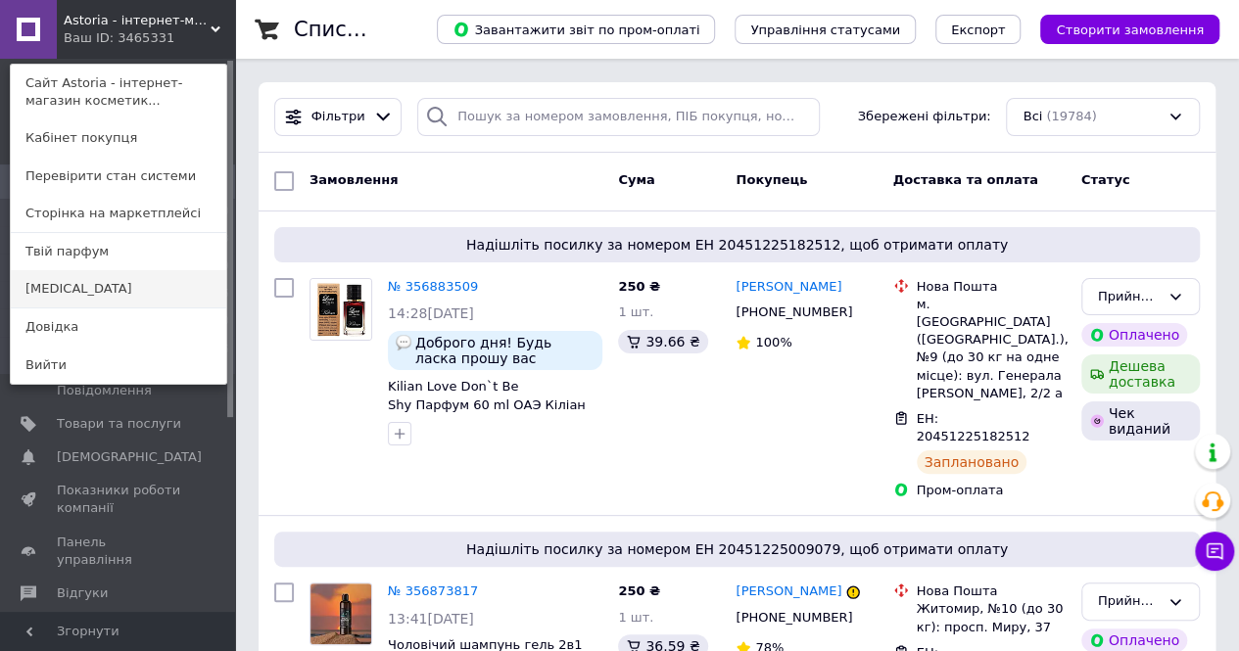
click at [161, 270] on link "[MEDICAL_DATA]" at bounding box center [118, 288] width 215 height 37
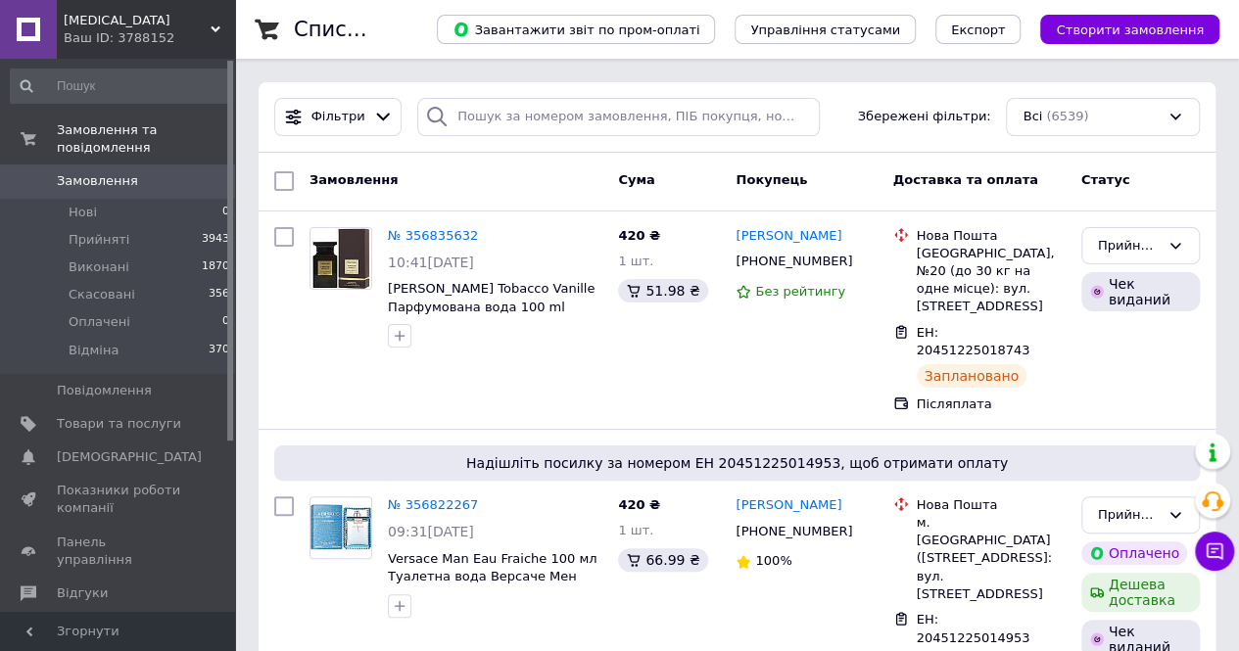
click at [167, 28] on span "[MEDICAL_DATA]" at bounding box center [137, 21] width 147 height 18
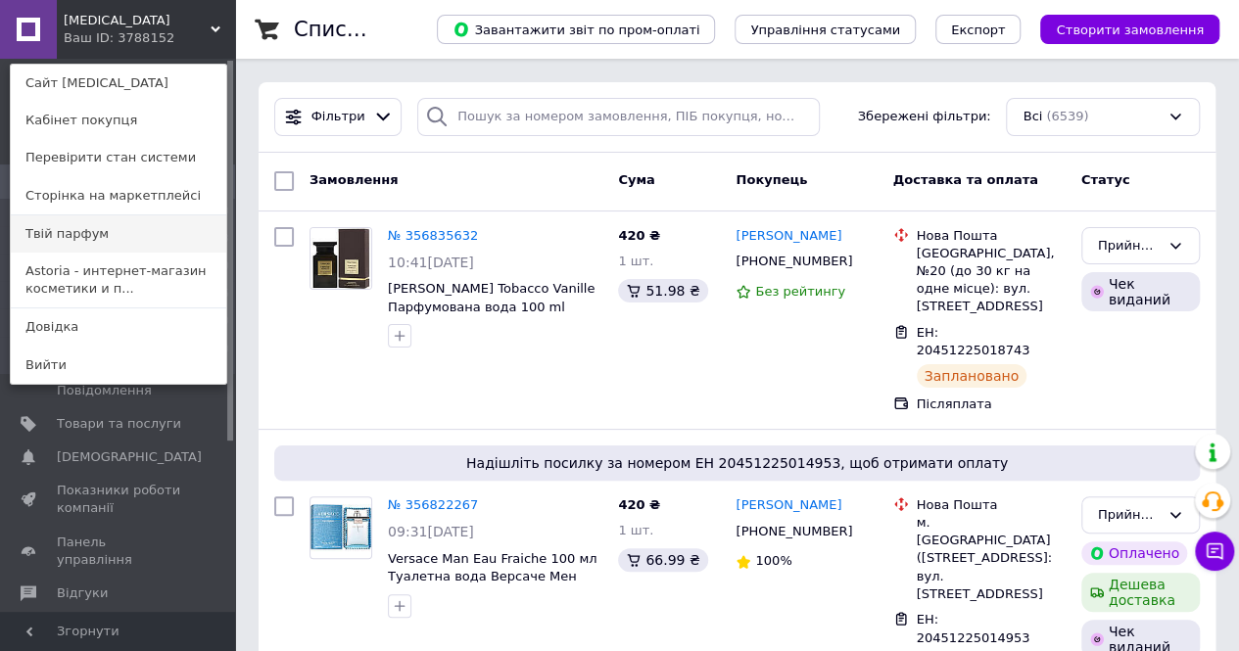
click at [145, 228] on link "Твій парфум" at bounding box center [118, 233] width 215 height 37
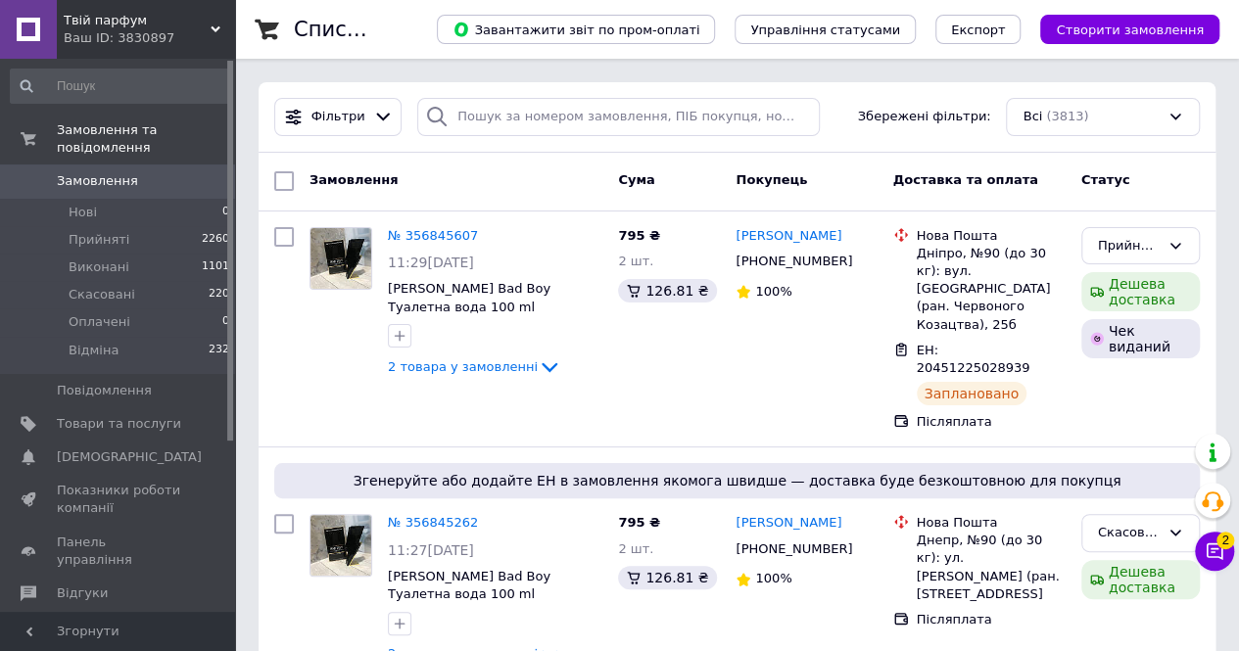
click at [189, 34] on div "Ваш ID: 3830897" at bounding box center [149, 38] width 171 height 18
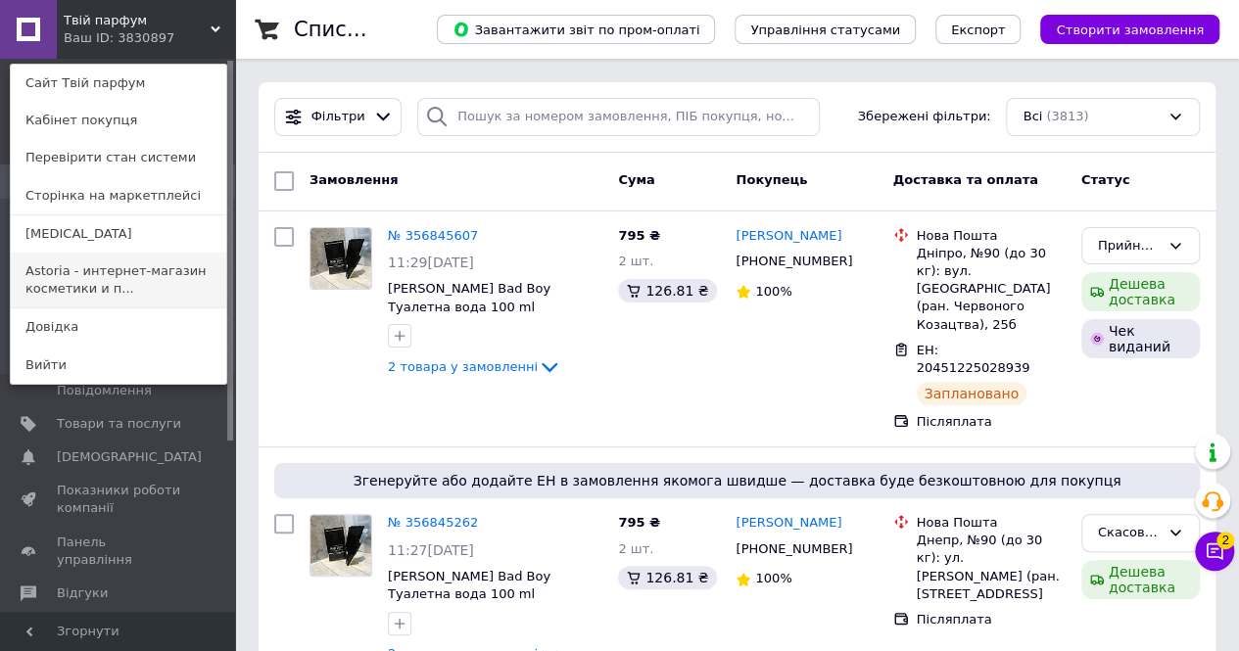
click at [82, 293] on link "Astoria - интернет-магазин косметики и п..." at bounding box center [118, 280] width 215 height 55
